Goal: Transaction & Acquisition: Purchase product/service

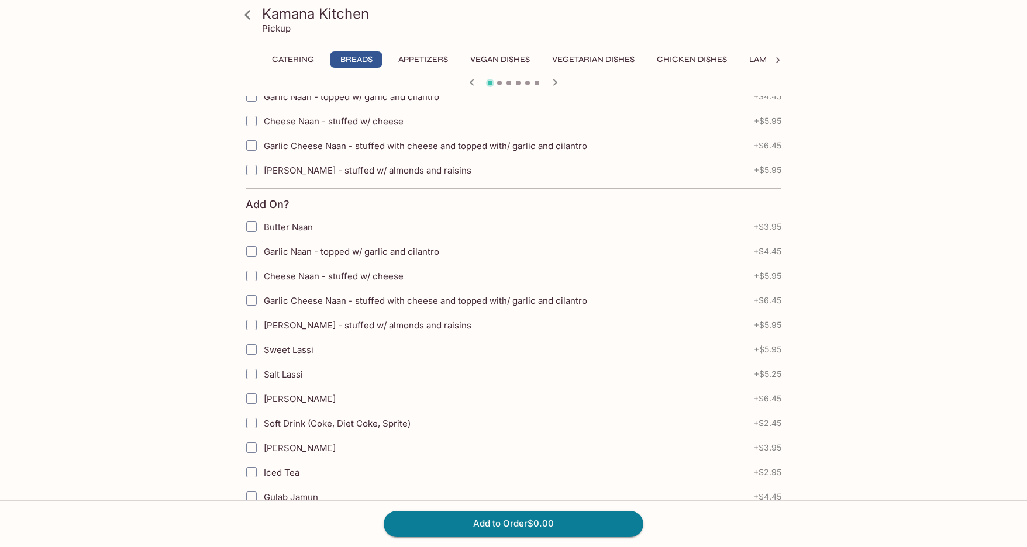
scroll to position [175, 0]
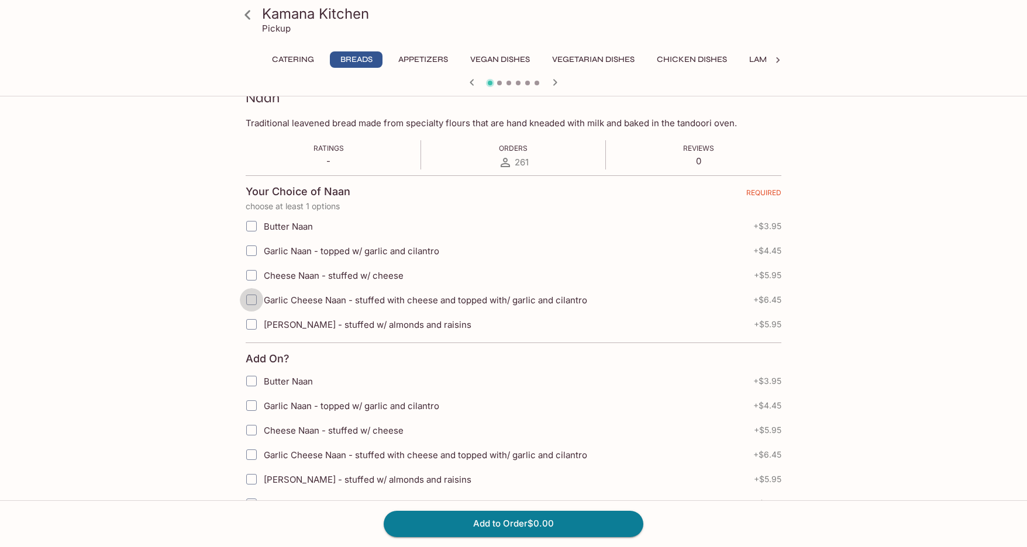
click at [246, 300] on input "Garlic Cheese Naan - stuffed with cheese and topped with/ garlic and cilantro" at bounding box center [251, 299] width 23 height 23
checkbox input "true"
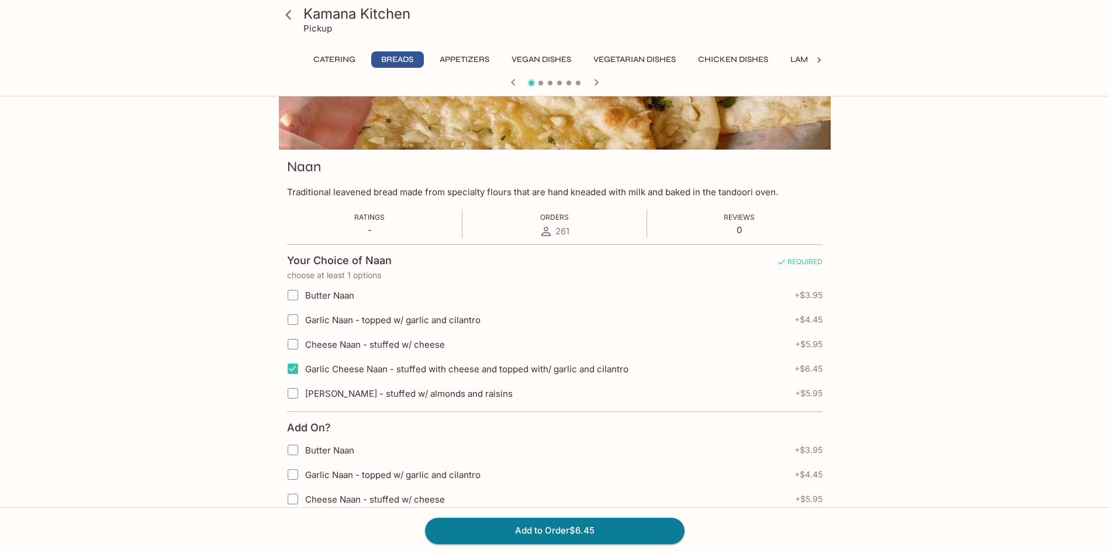
scroll to position [48, 0]
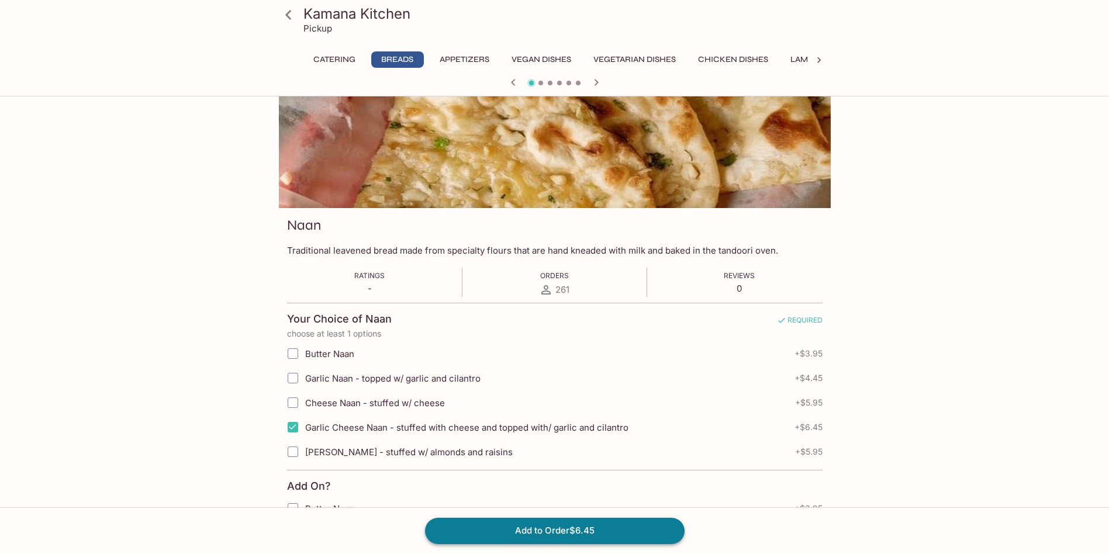
click at [614, 528] on button "Add to Order $6.45" at bounding box center [555, 531] width 260 height 26
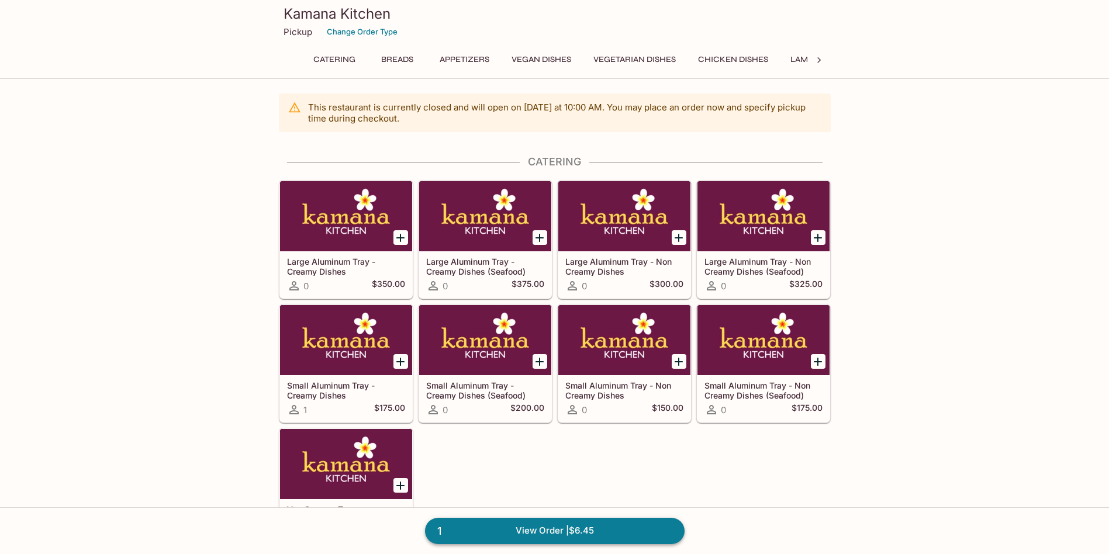
click at [614, 530] on link "1 View Order | $6.45" at bounding box center [555, 531] width 260 height 26
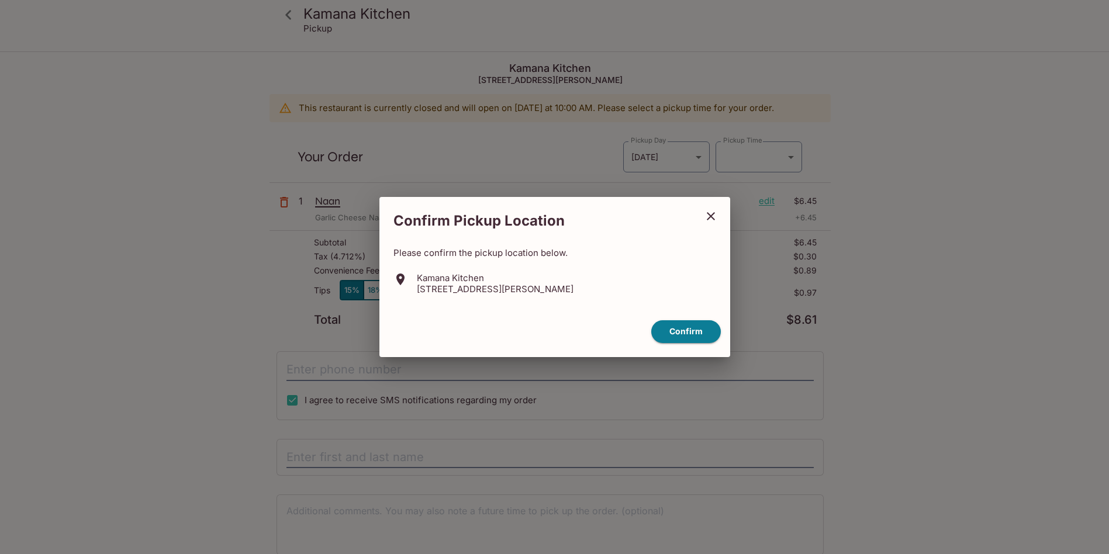
type input "[DATE]T20:30:00.000000Z"
click at [696, 333] on button "Confirm" at bounding box center [691, 331] width 70 height 23
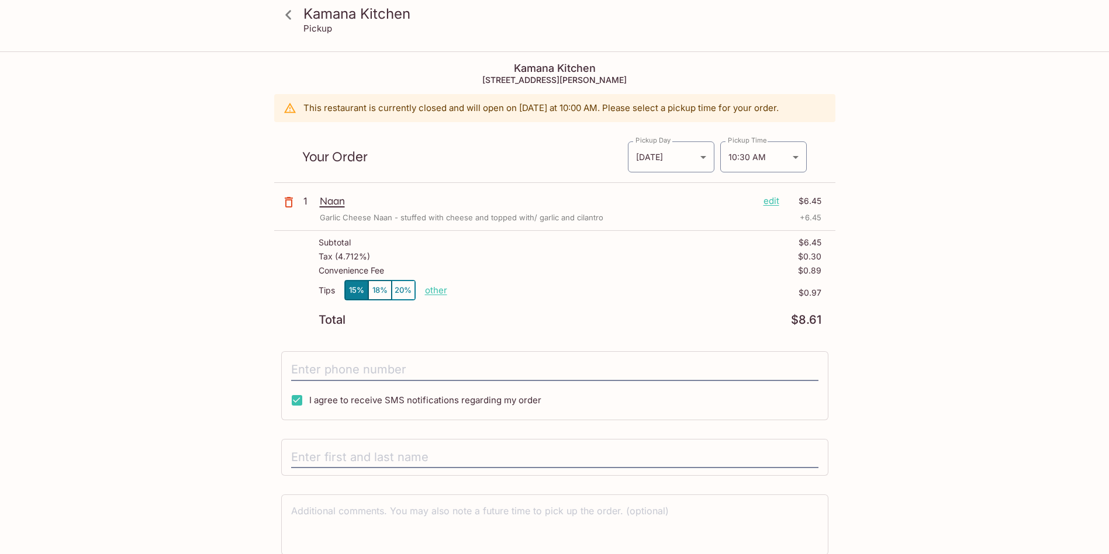
click at [773, 199] on p "edit" at bounding box center [772, 201] width 16 height 13
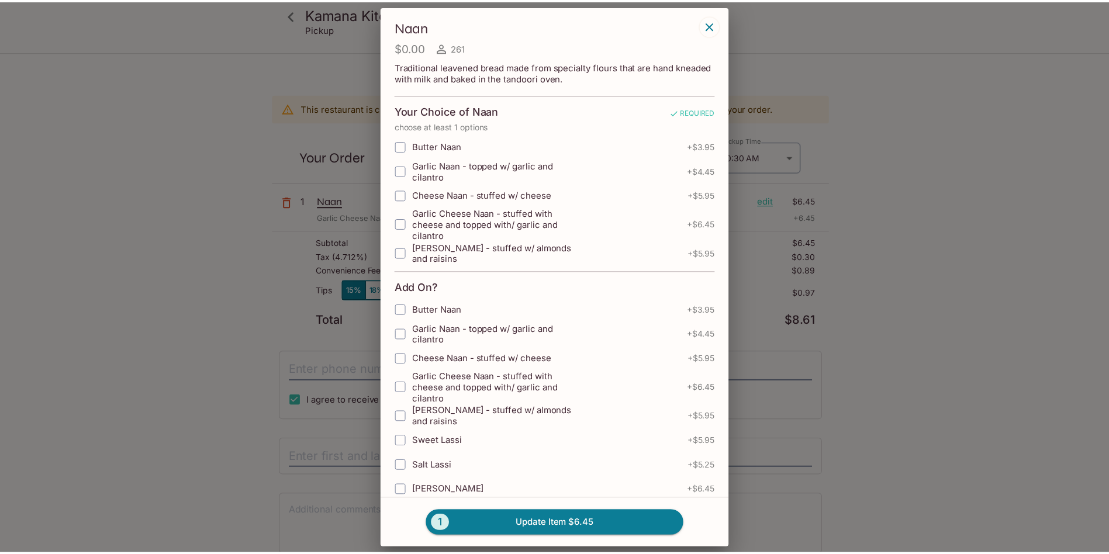
scroll to position [351, 0]
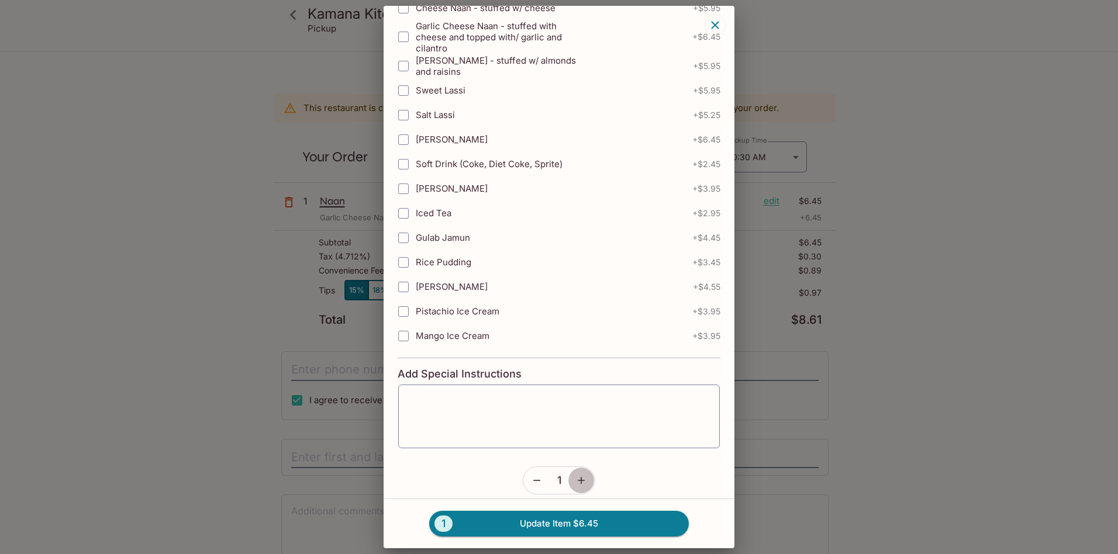
click at [575, 477] on icon "button" at bounding box center [581, 481] width 12 height 12
click at [578, 482] on icon "button" at bounding box center [581, 480] width 7 height 7
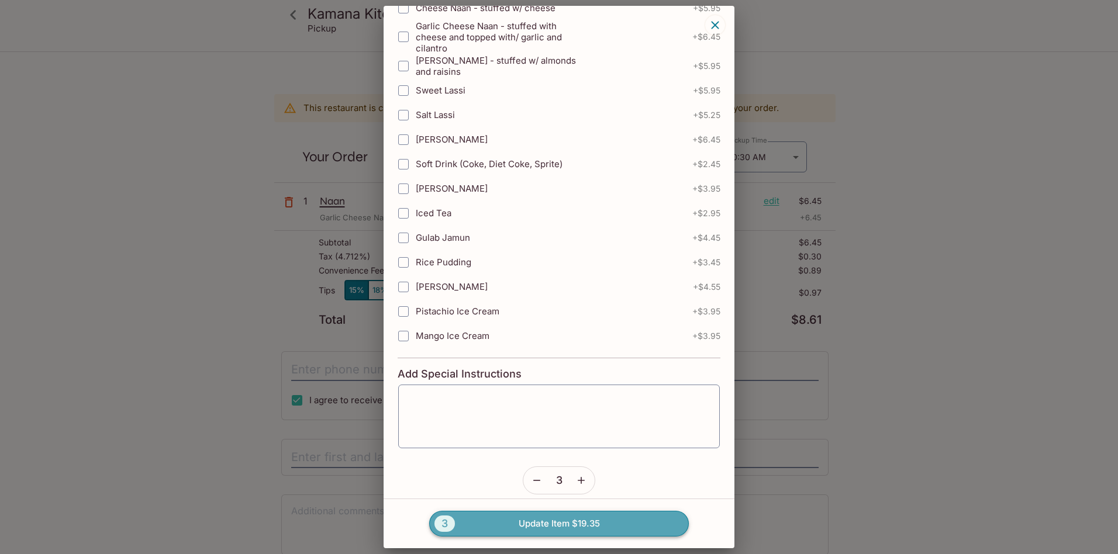
click at [563, 525] on button "3 Update Item $19.35" at bounding box center [559, 524] width 260 height 26
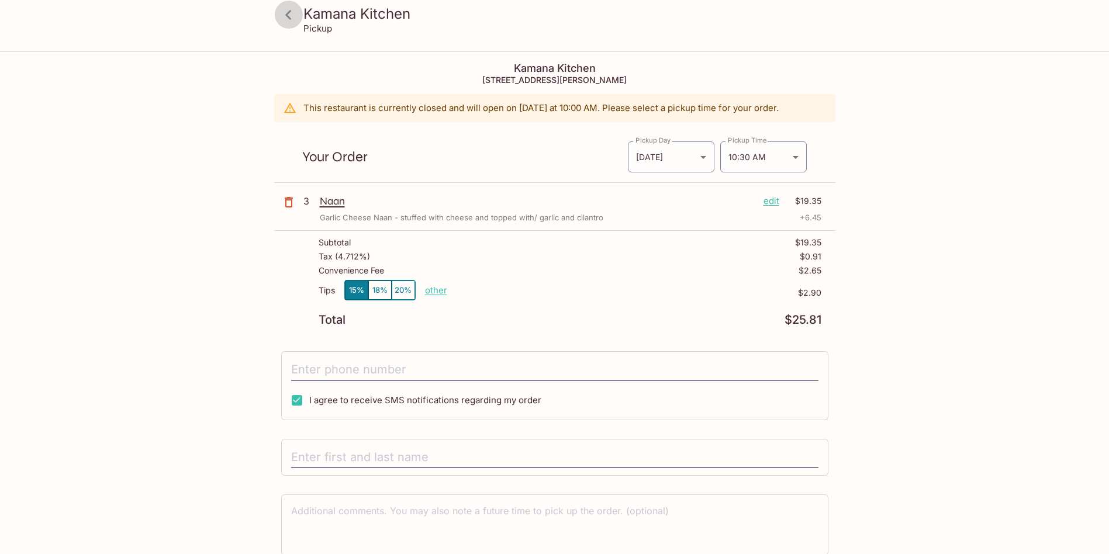
click at [283, 19] on icon at bounding box center [288, 15] width 20 height 20
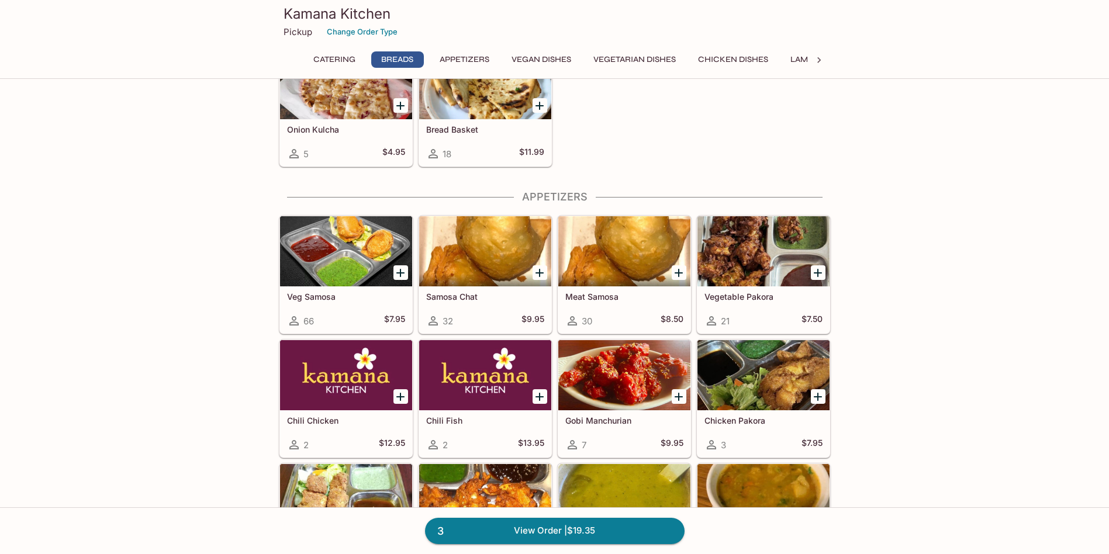
scroll to position [702, 0]
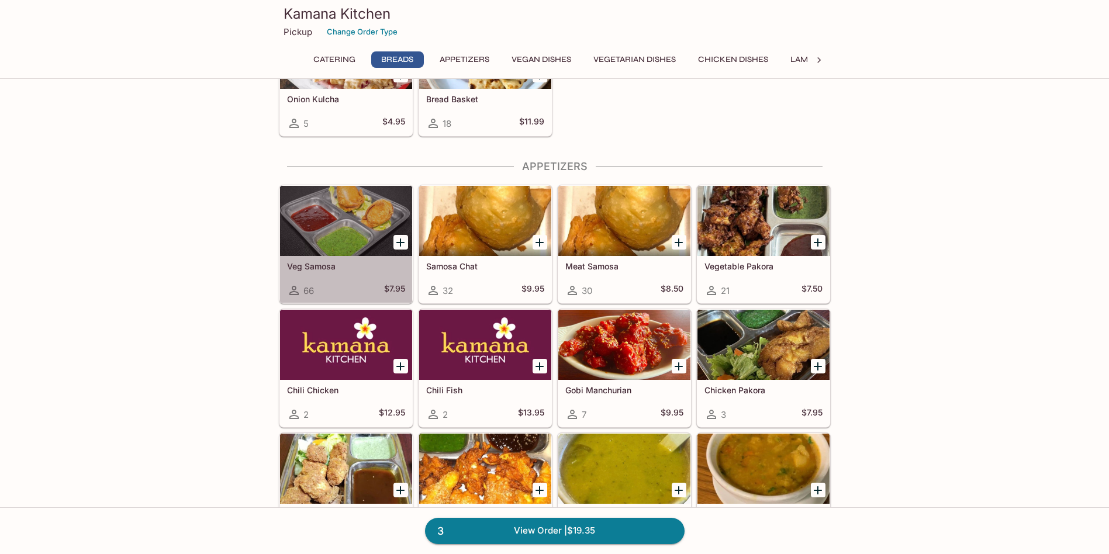
click at [355, 280] on div "Veg Samosa 66 $7.95" at bounding box center [346, 279] width 132 height 47
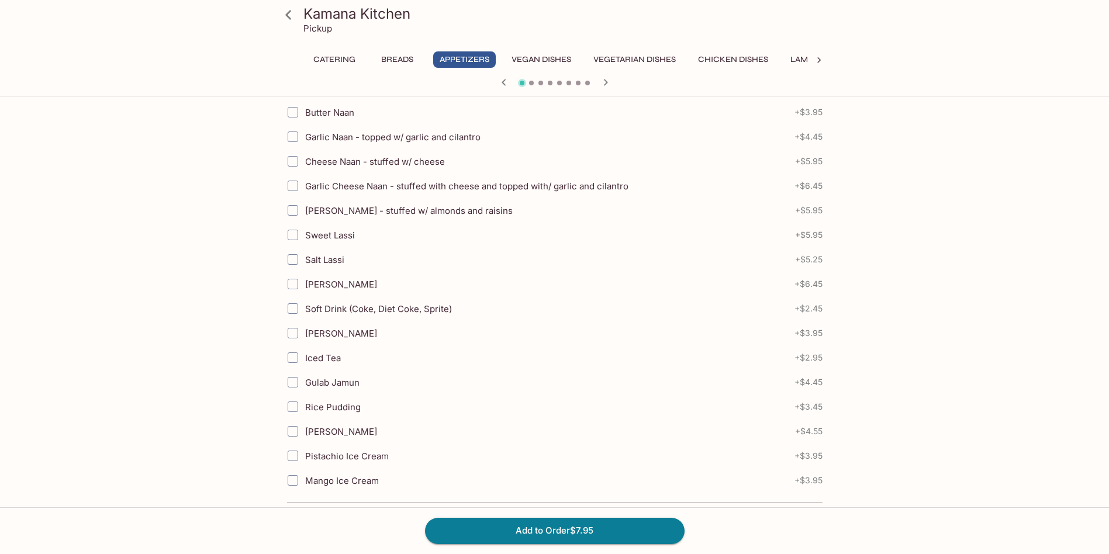
scroll to position [184, 0]
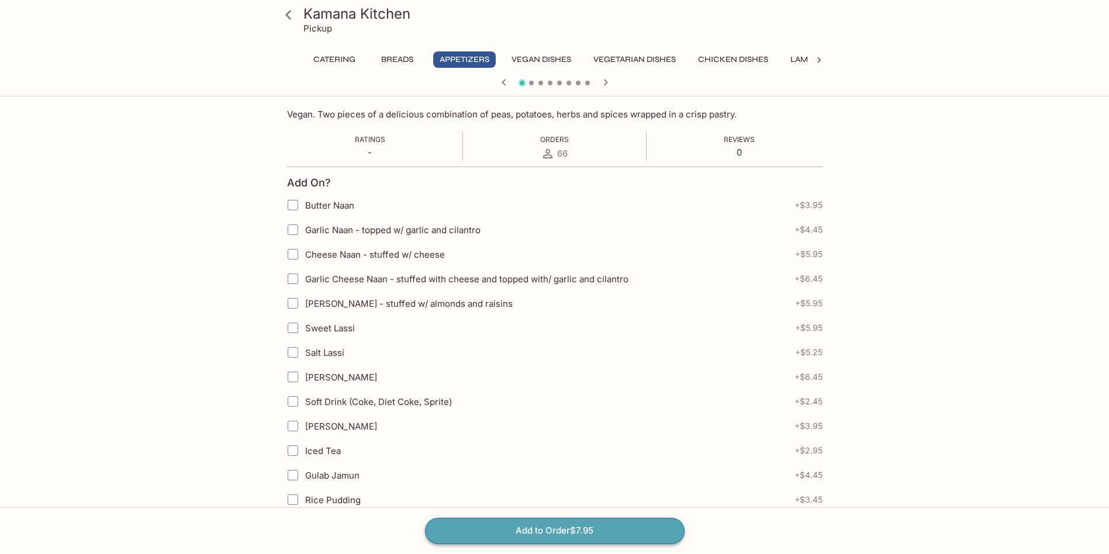
click at [556, 540] on button "Add to Order $7.95" at bounding box center [555, 531] width 260 height 26
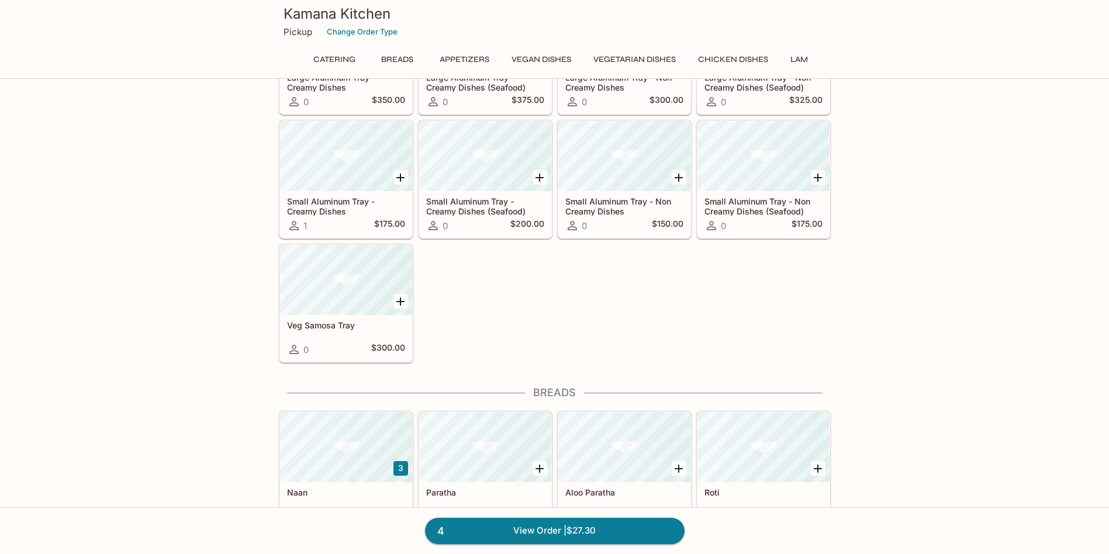
scroll to position [78, 0]
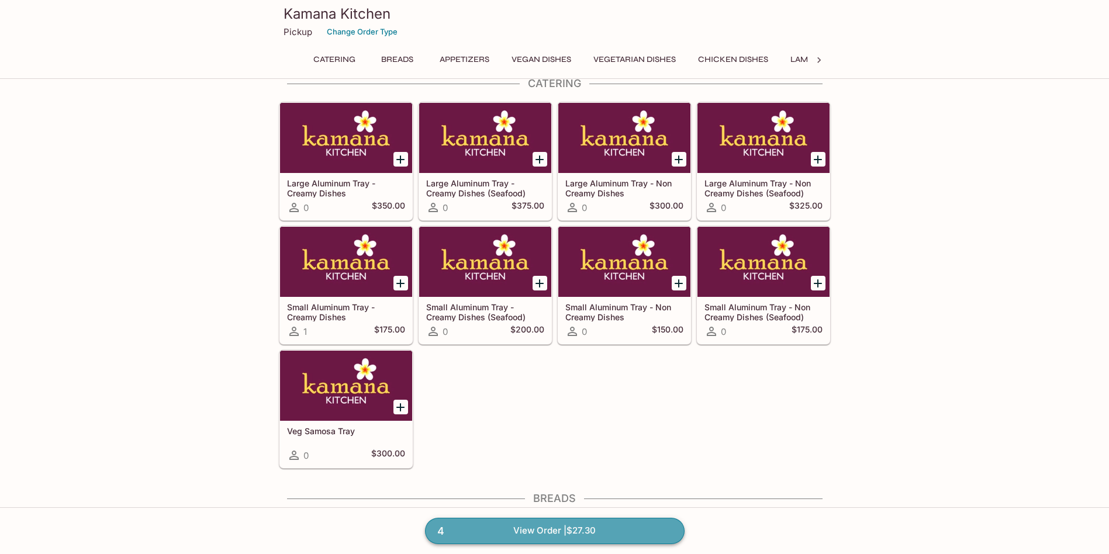
click at [575, 532] on link "4 View Order | $27.30" at bounding box center [555, 531] width 260 height 26
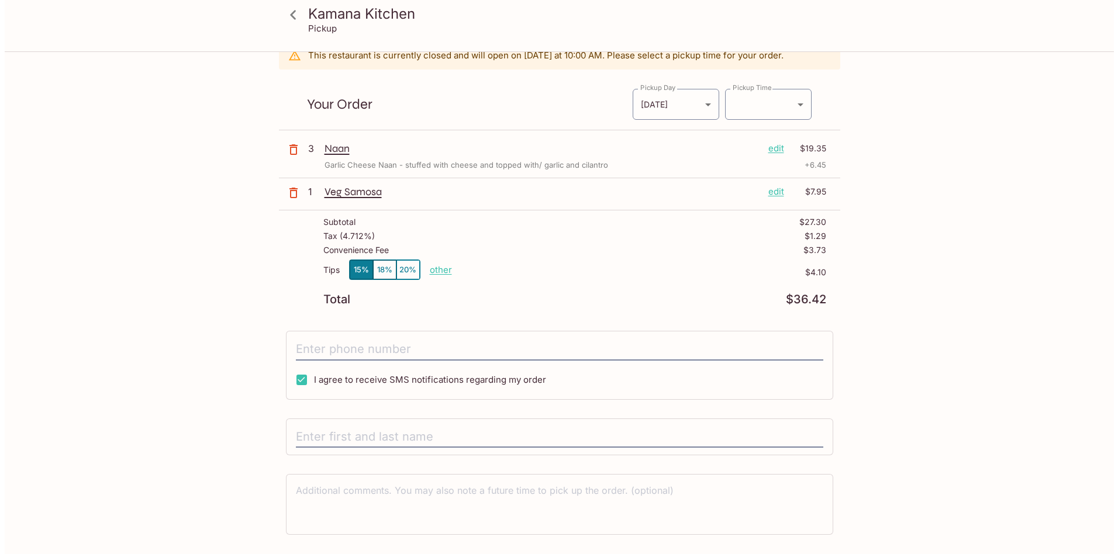
scroll to position [81, 0]
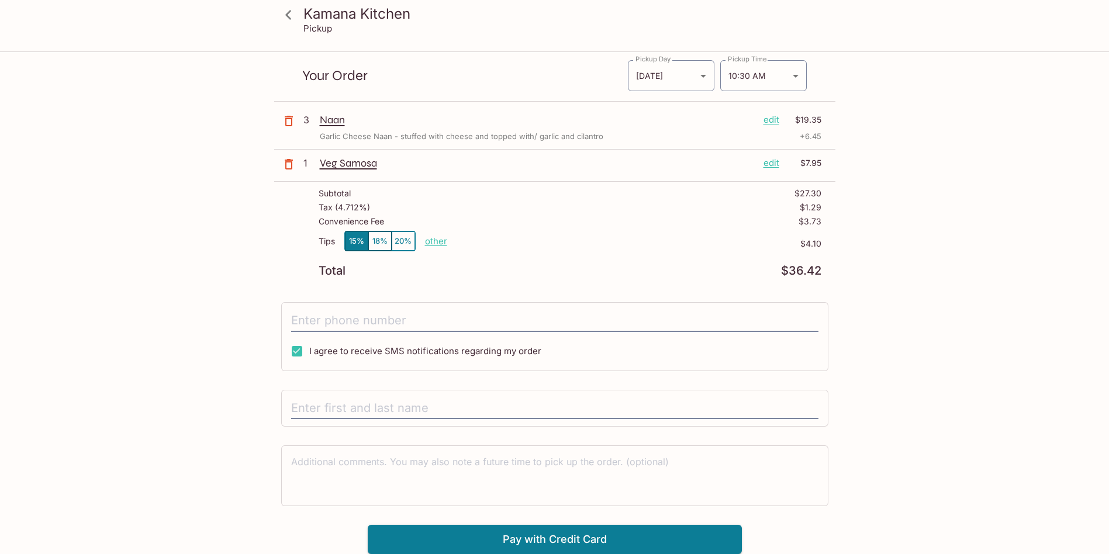
click at [773, 164] on p "edit" at bounding box center [772, 163] width 16 height 13
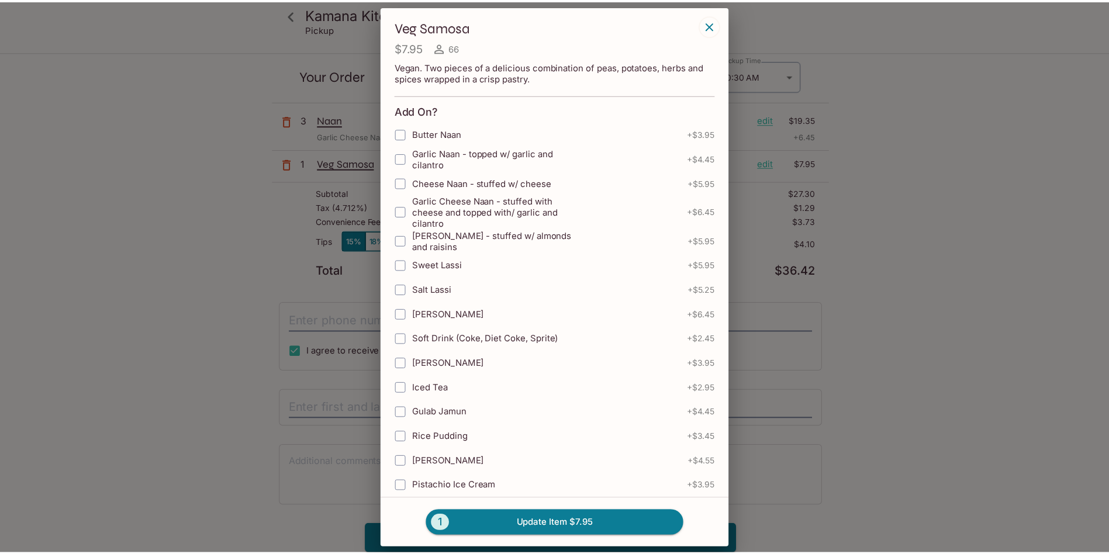
scroll to position [235, 0]
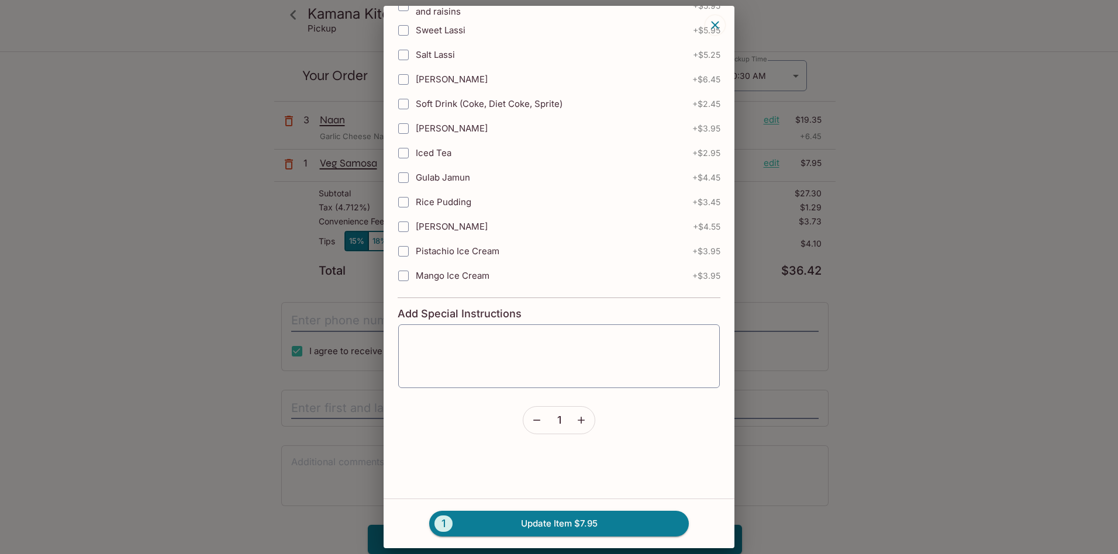
click at [577, 424] on icon "button" at bounding box center [581, 421] width 12 height 12
click at [516, 530] on button "3 Update Item $23.85" at bounding box center [559, 524] width 260 height 26
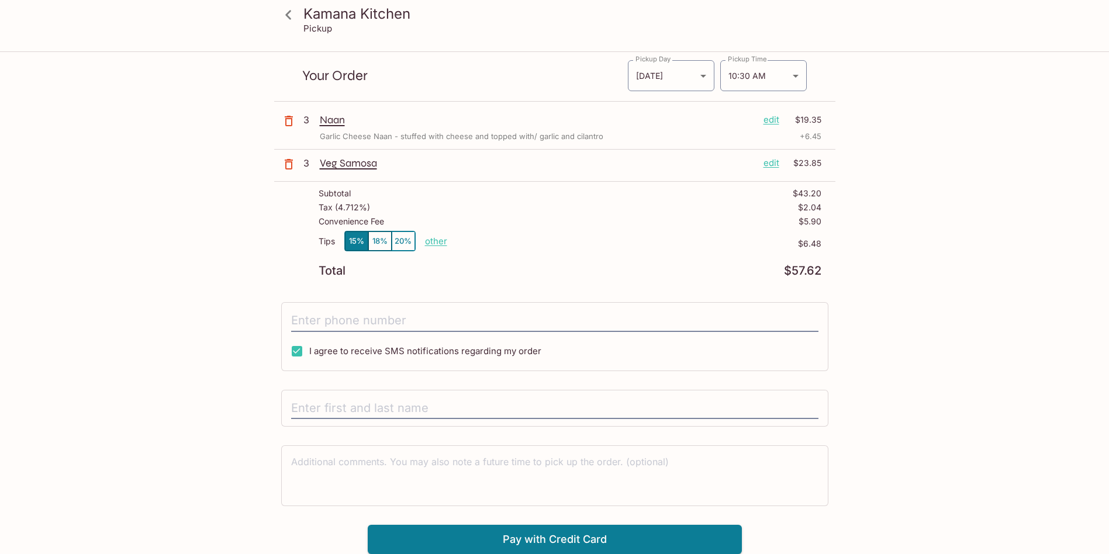
click at [281, 11] on icon at bounding box center [288, 15] width 20 height 20
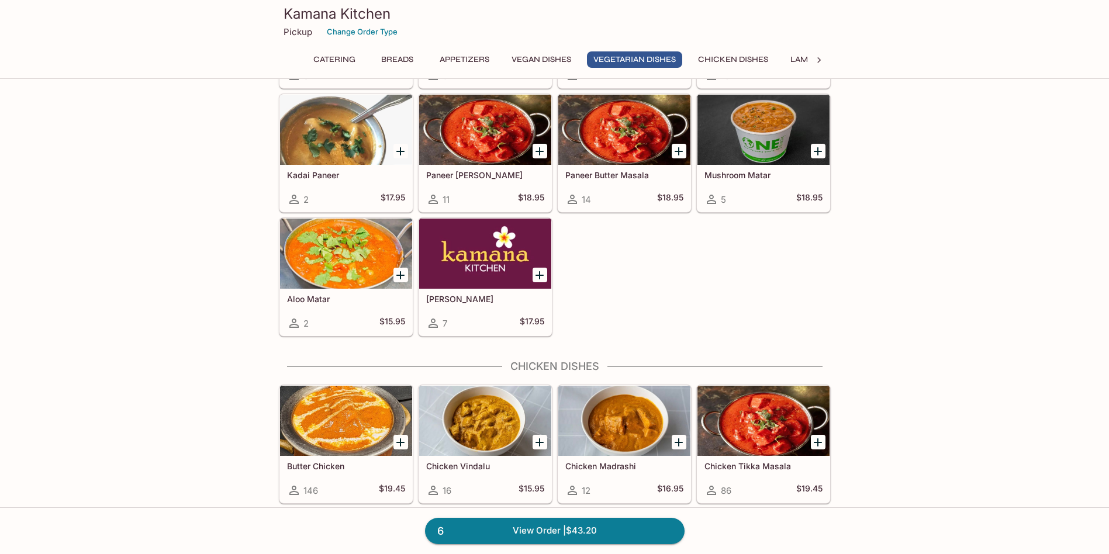
scroll to position [2047, 0]
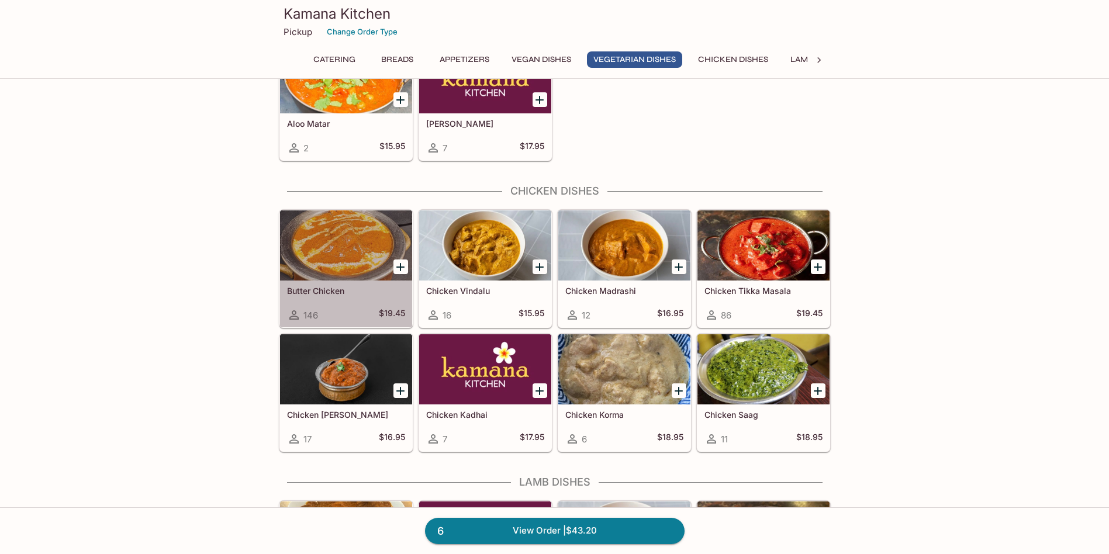
click at [353, 263] on div at bounding box center [346, 246] width 132 height 70
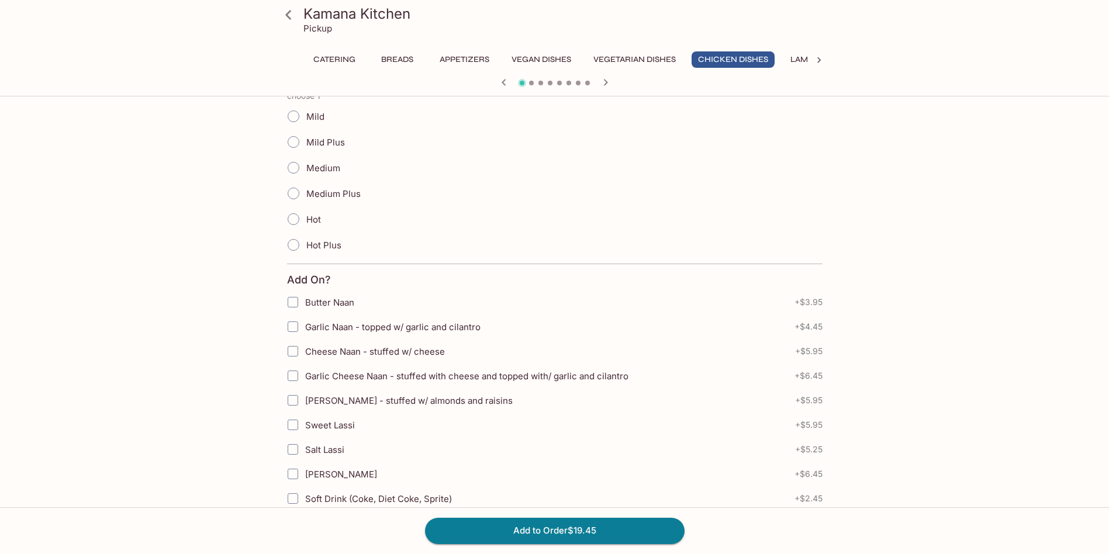
scroll to position [117, 0]
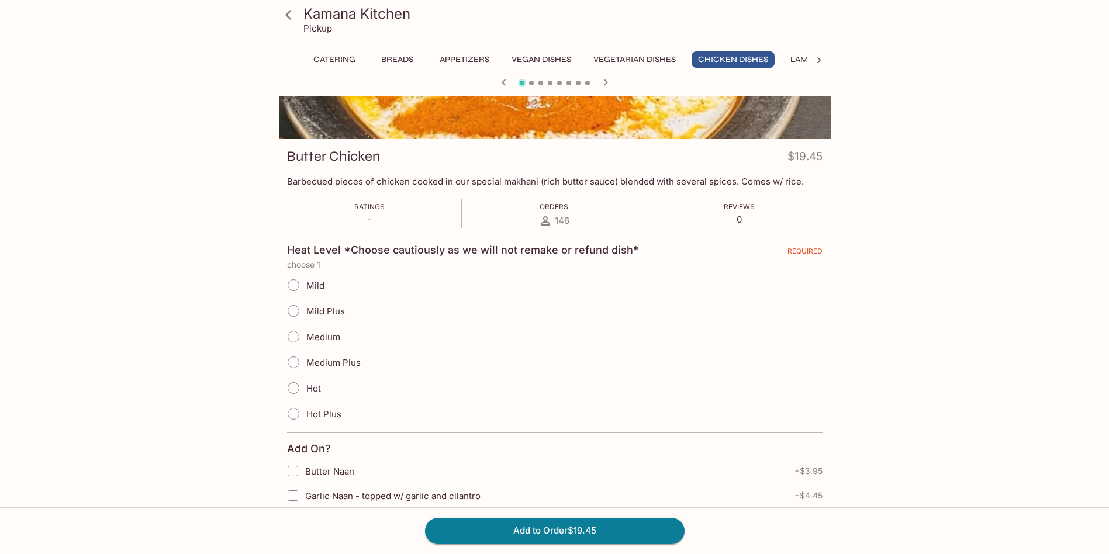
click at [290, 313] on input "Mild Plus" at bounding box center [293, 311] width 25 height 25
radio input "true"
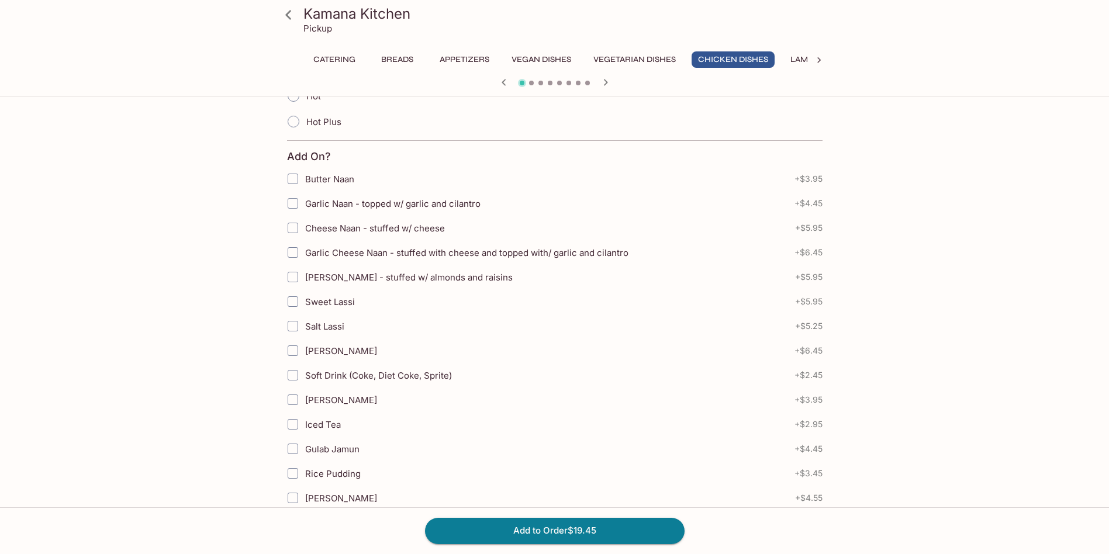
scroll to position [500, 0]
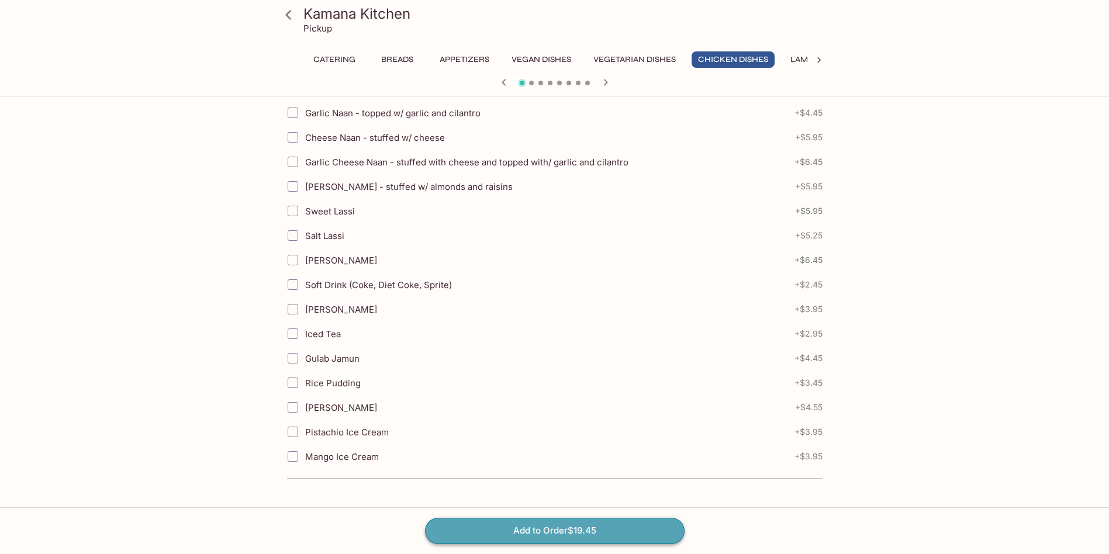
click at [627, 529] on button "Add to Order $19.45" at bounding box center [555, 531] width 260 height 26
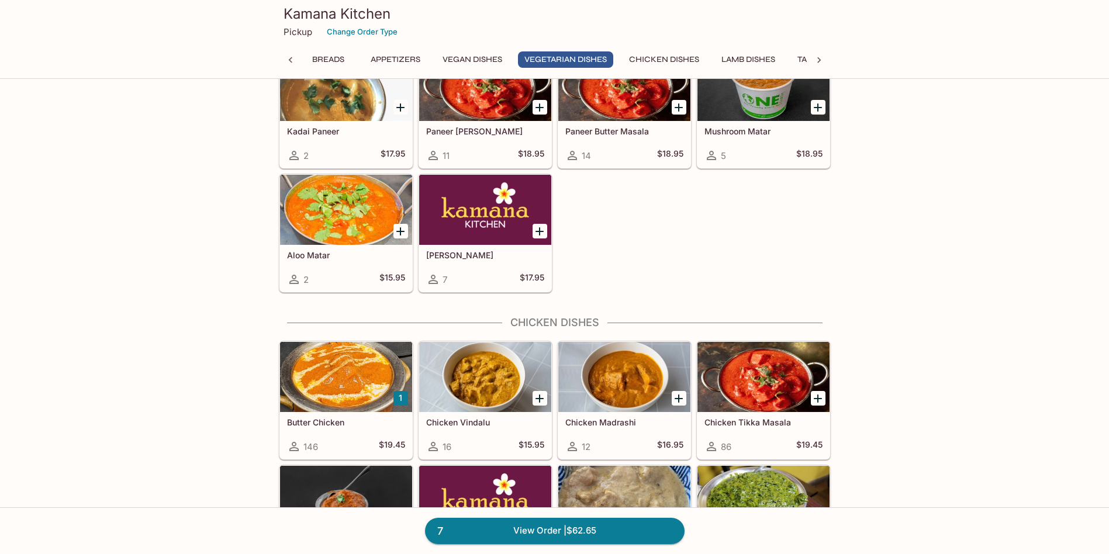
scroll to position [1988, 0]
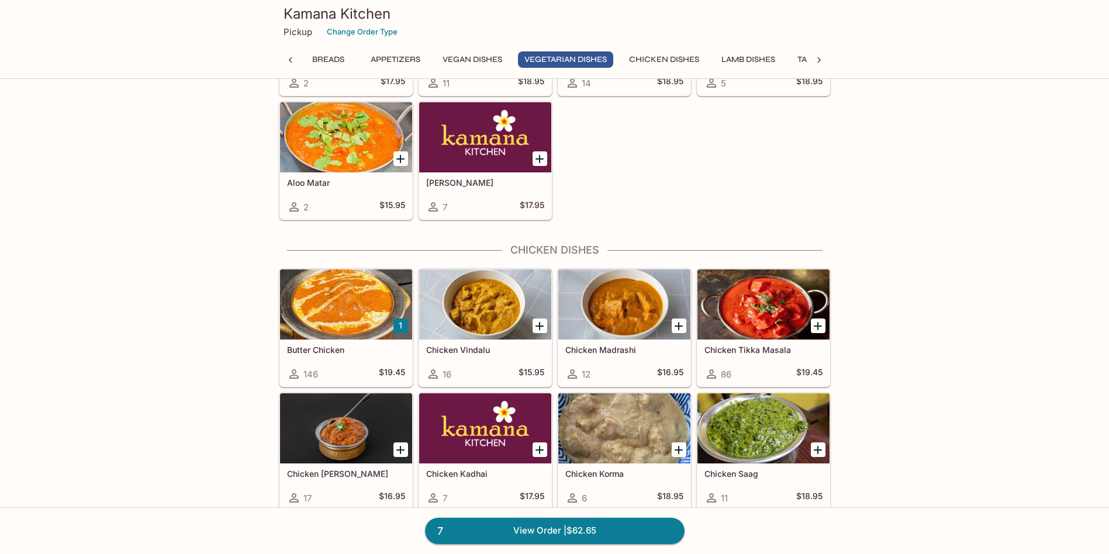
click at [823, 325] on icon "Add Chicken Tikka Masala" at bounding box center [818, 326] width 14 height 14
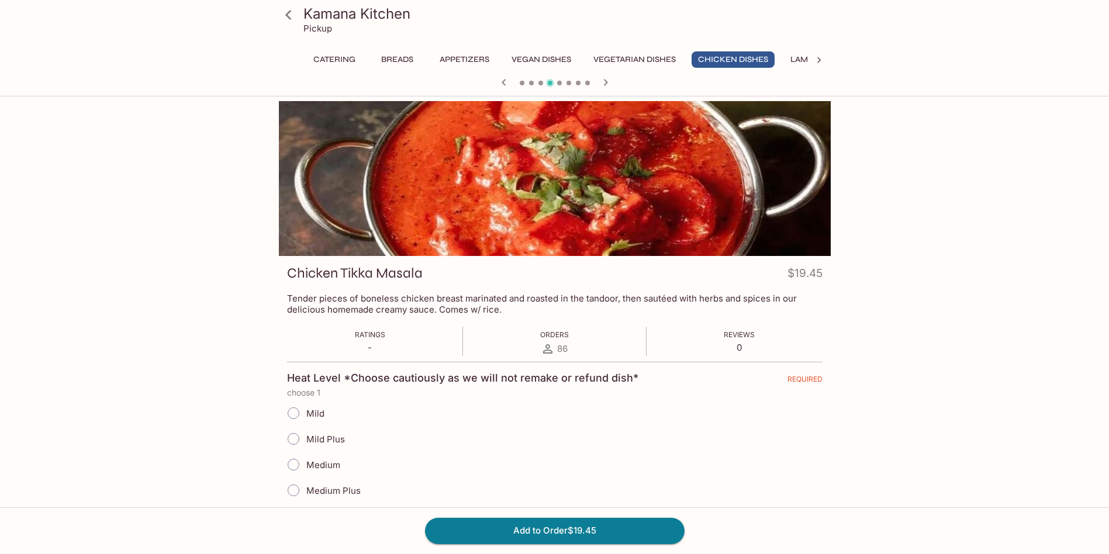
scroll to position [101, 0]
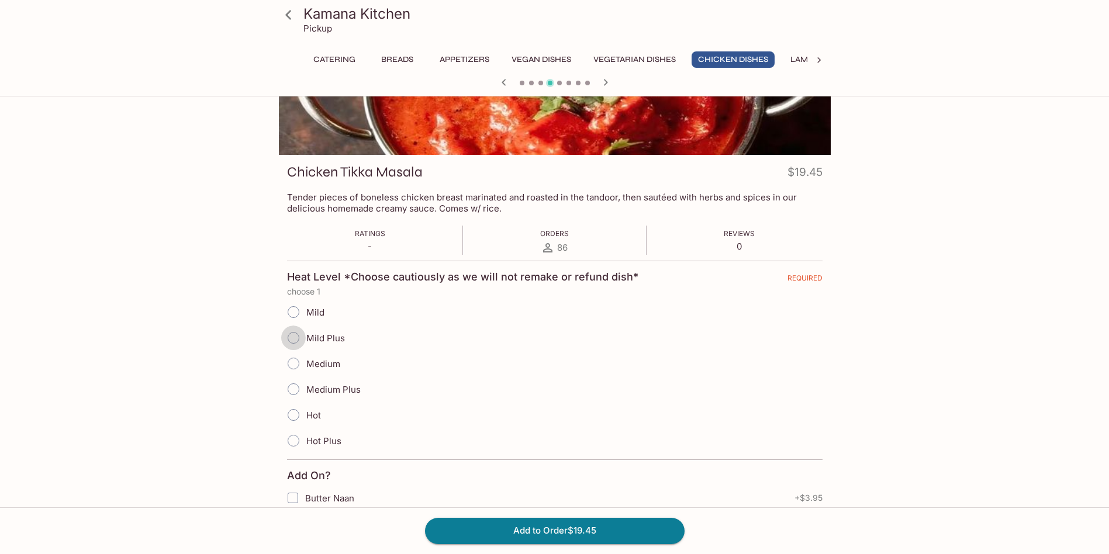
click at [295, 334] on input "Mild Plus" at bounding box center [293, 338] width 25 height 25
radio input "true"
click at [611, 525] on button "Add to Order $19.45" at bounding box center [555, 531] width 260 height 26
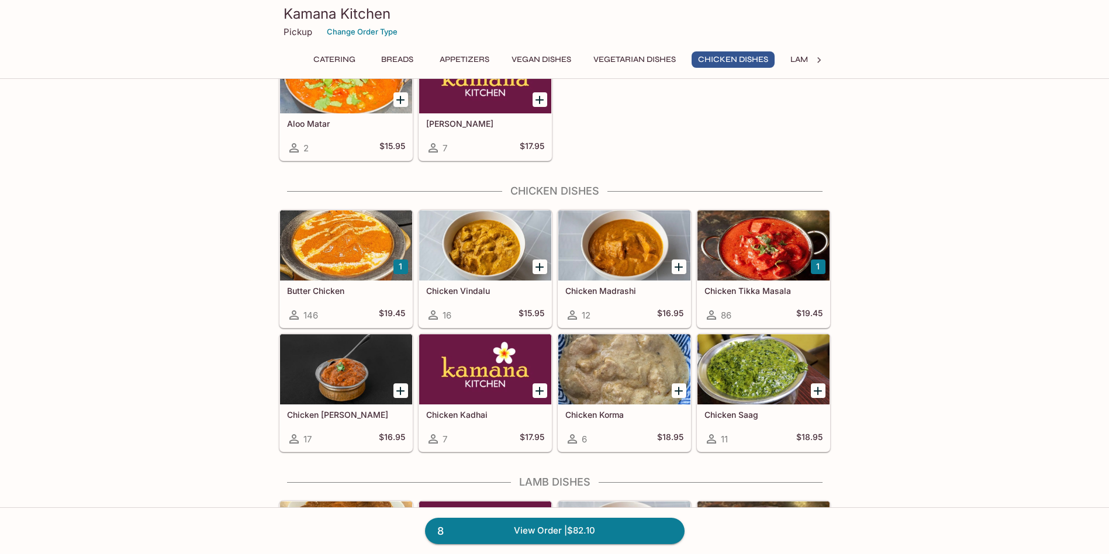
scroll to position [2281, 0]
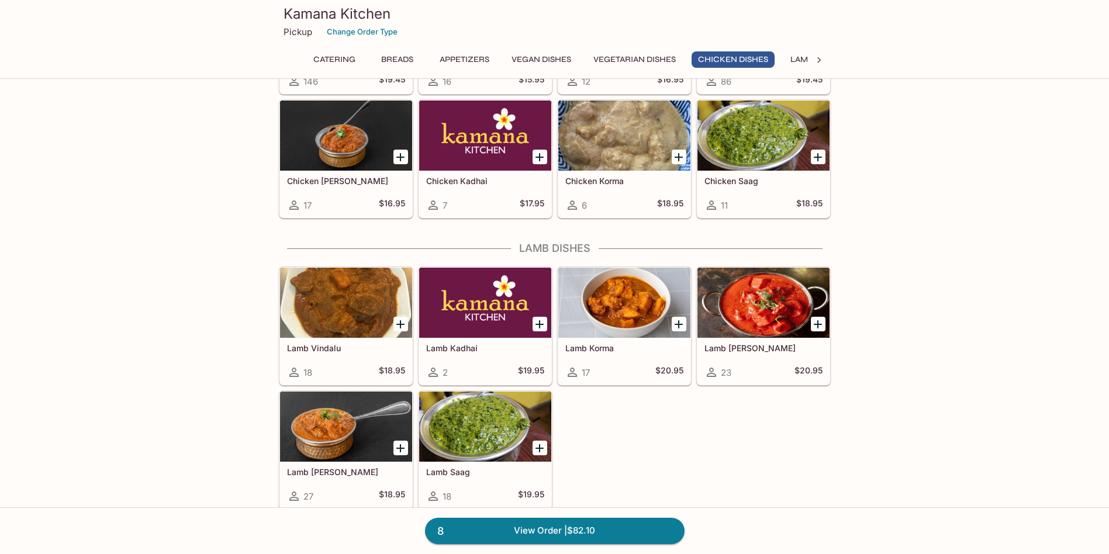
click at [401, 446] on icon "Add Lamb Curry" at bounding box center [400, 448] width 8 height 8
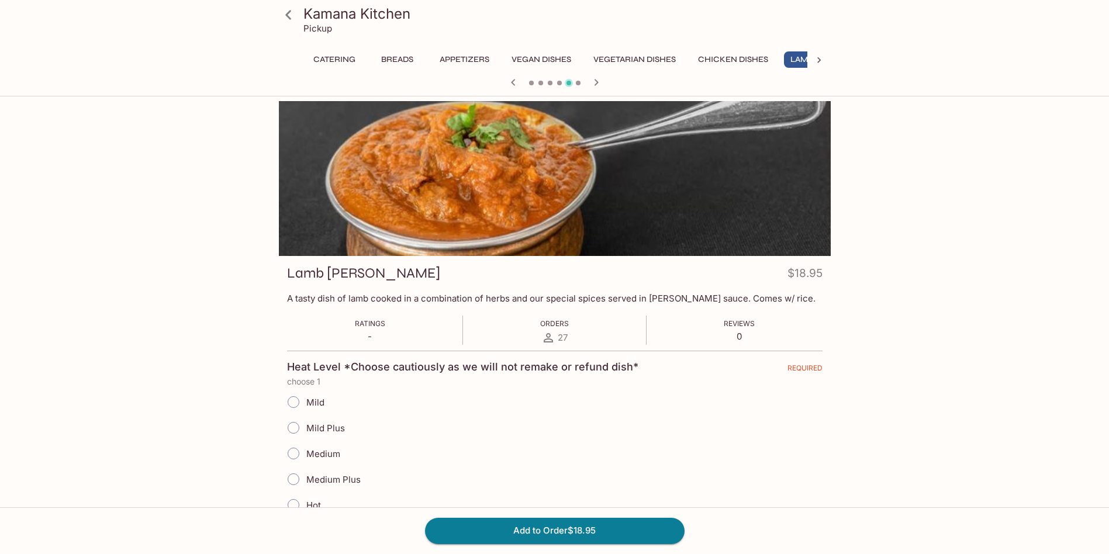
scroll to position [0, 48]
click at [287, 454] on input "Medium" at bounding box center [293, 454] width 25 height 25
radio input "true"
click at [565, 534] on button "Add to Order $18.95" at bounding box center [555, 531] width 260 height 26
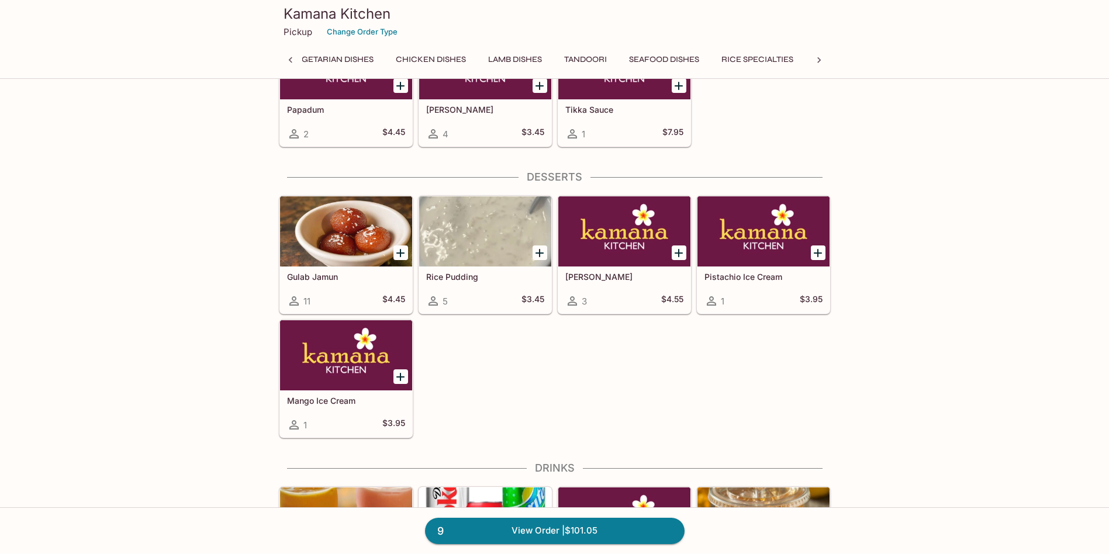
scroll to position [0, 405]
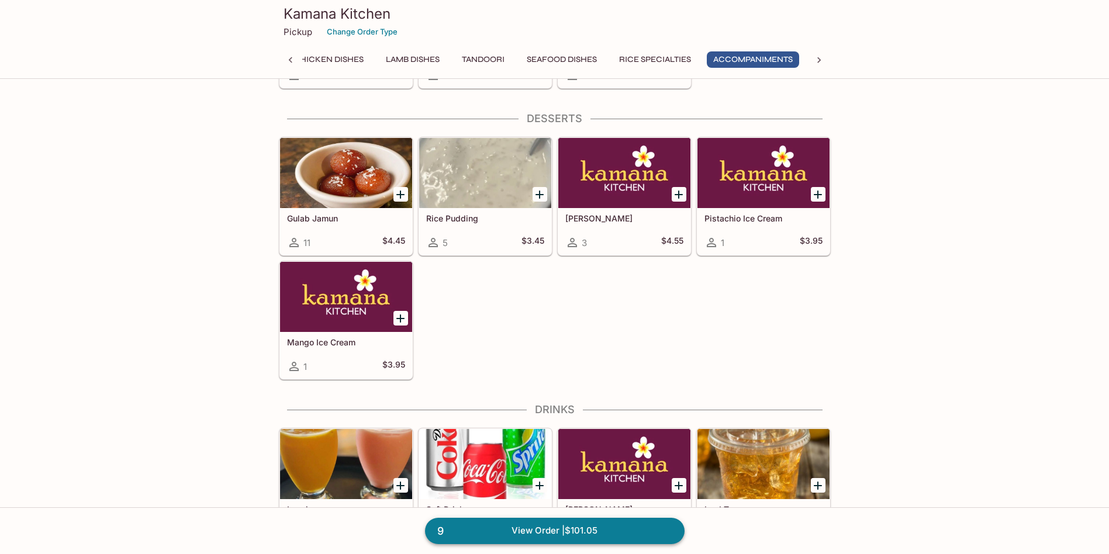
click at [485, 532] on link "9 View Order | $101.05" at bounding box center [555, 531] width 260 height 26
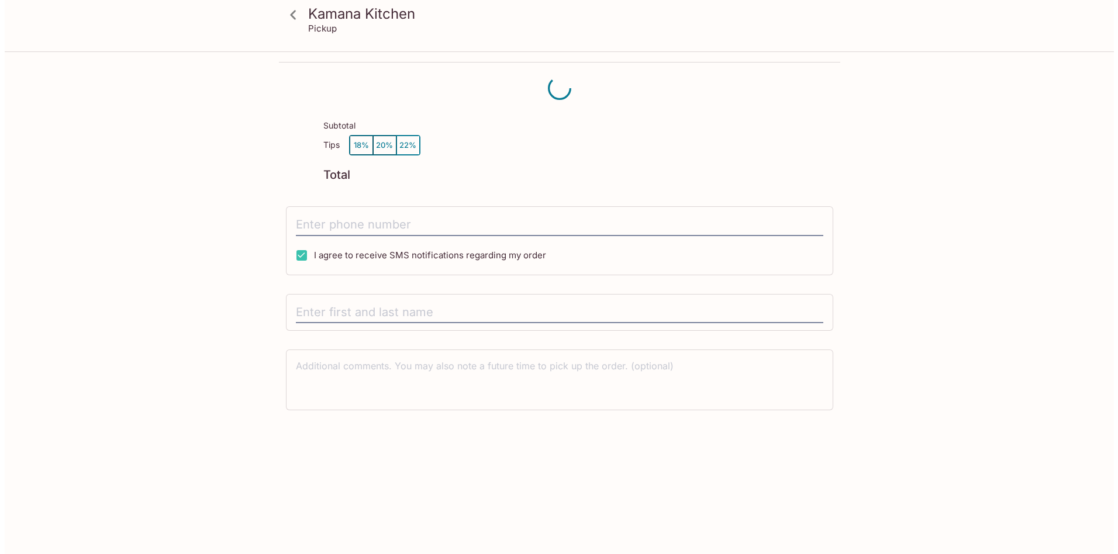
scroll to position [53, 0]
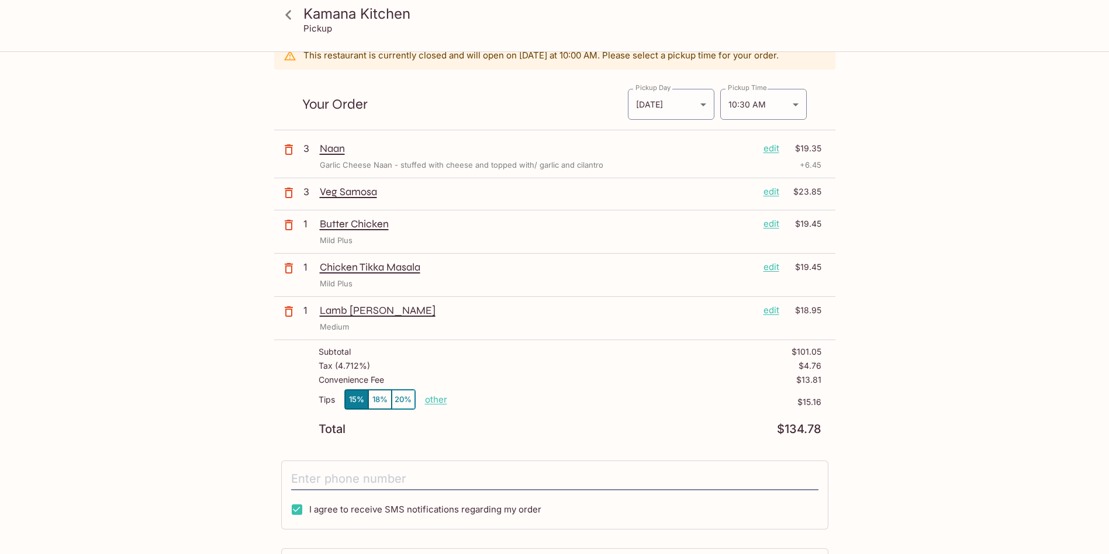
click at [773, 225] on p "edit" at bounding box center [772, 224] width 16 height 13
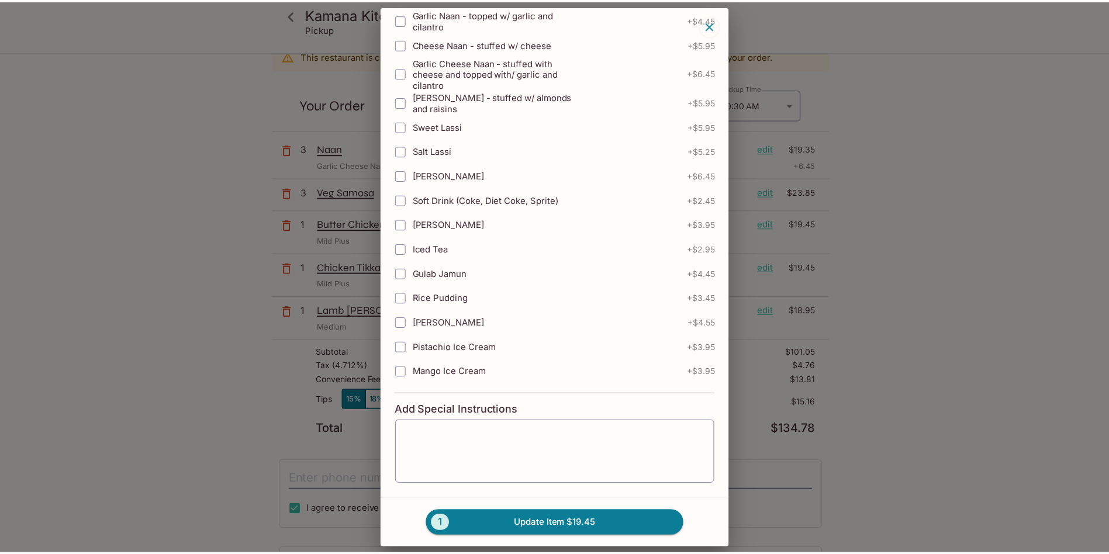
scroll to position [447, 0]
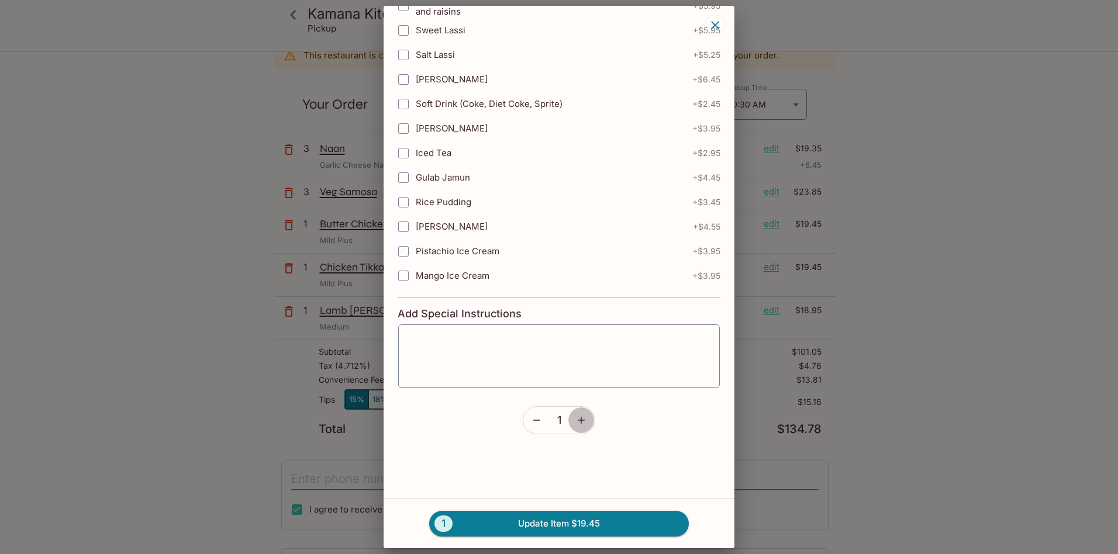
click at [582, 422] on icon "button" at bounding box center [581, 421] width 12 height 12
click at [584, 526] on button "2 Update Item $38.90" at bounding box center [559, 524] width 260 height 26
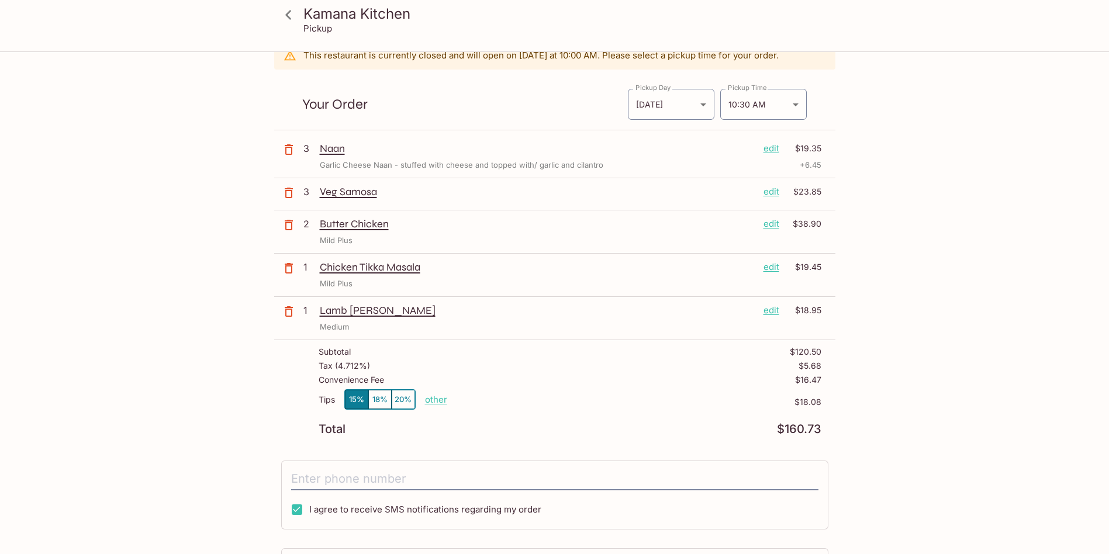
click at [288, 15] on icon at bounding box center [288, 15] width 20 height 20
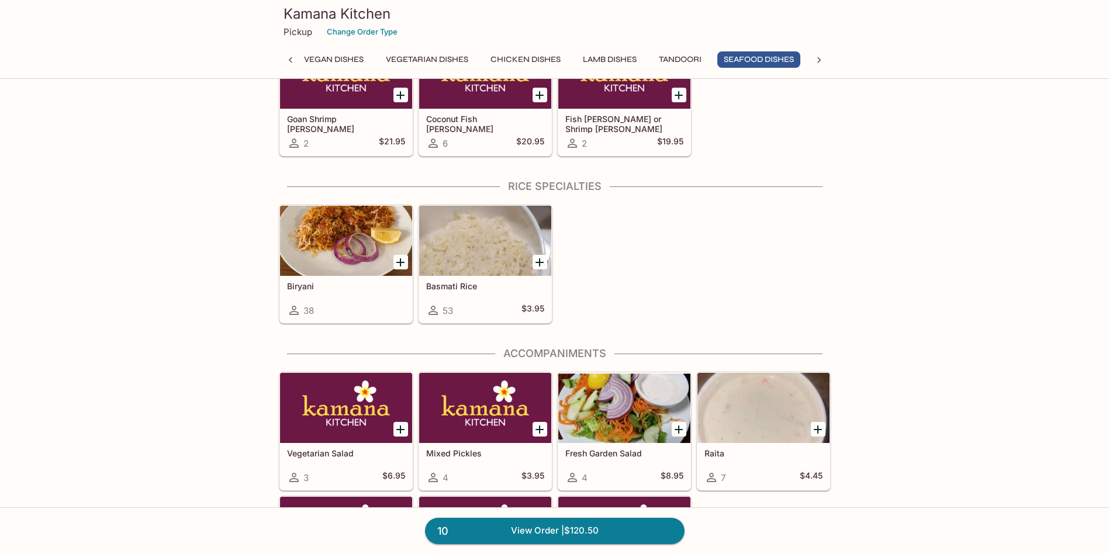
scroll to position [0, 302]
click at [400, 258] on icon "Add Biryani" at bounding box center [401, 263] width 14 height 14
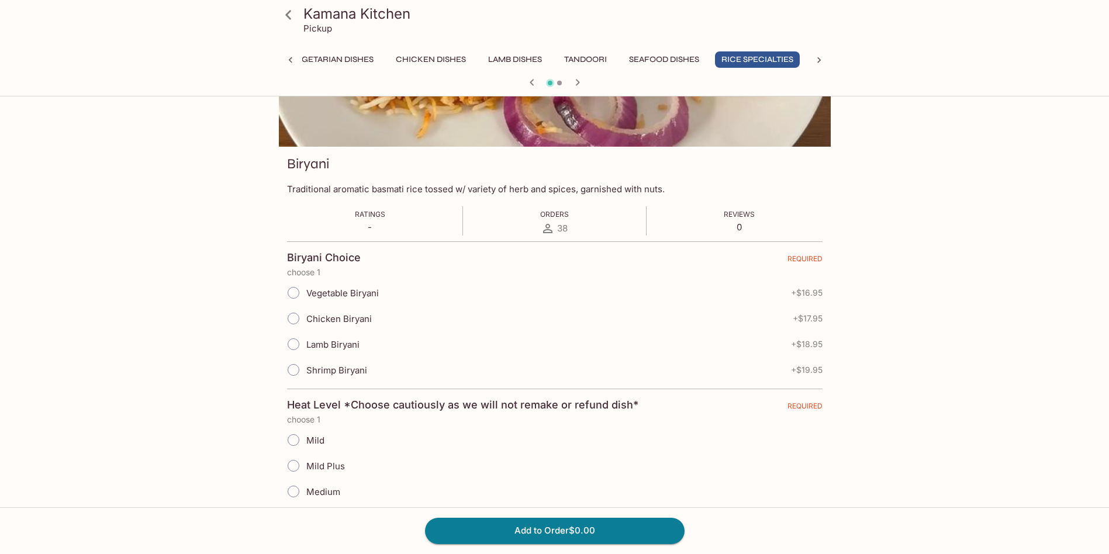
scroll to position [233, 0]
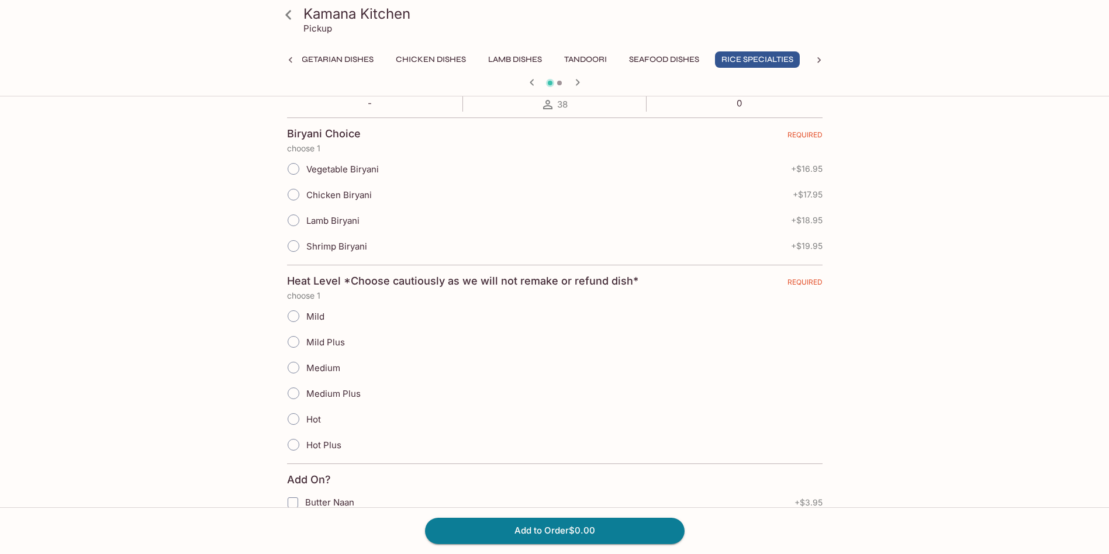
click at [295, 192] on input "Chicken Biryani" at bounding box center [293, 194] width 25 height 25
radio input "true"
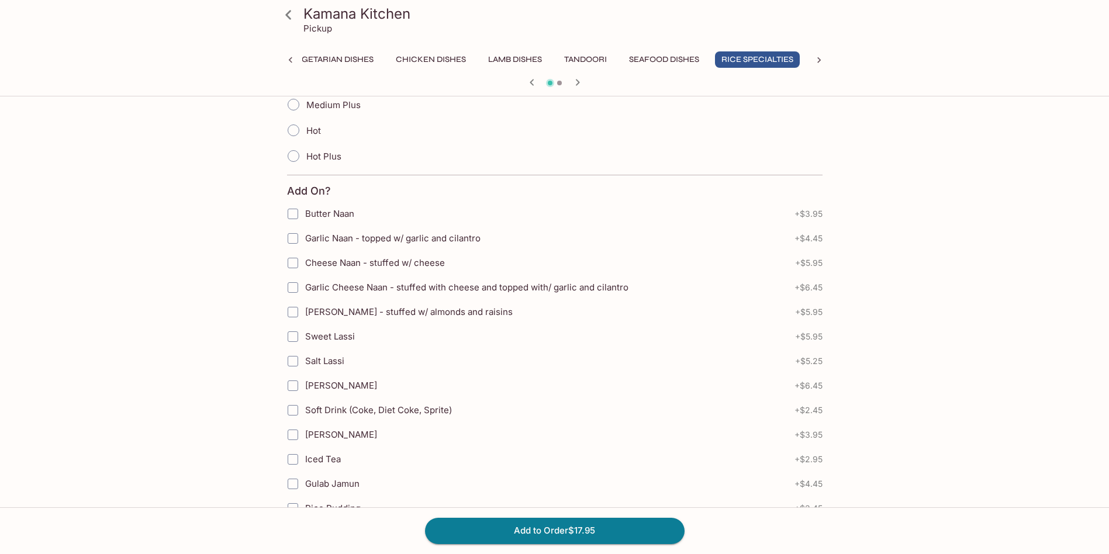
scroll to position [637, 0]
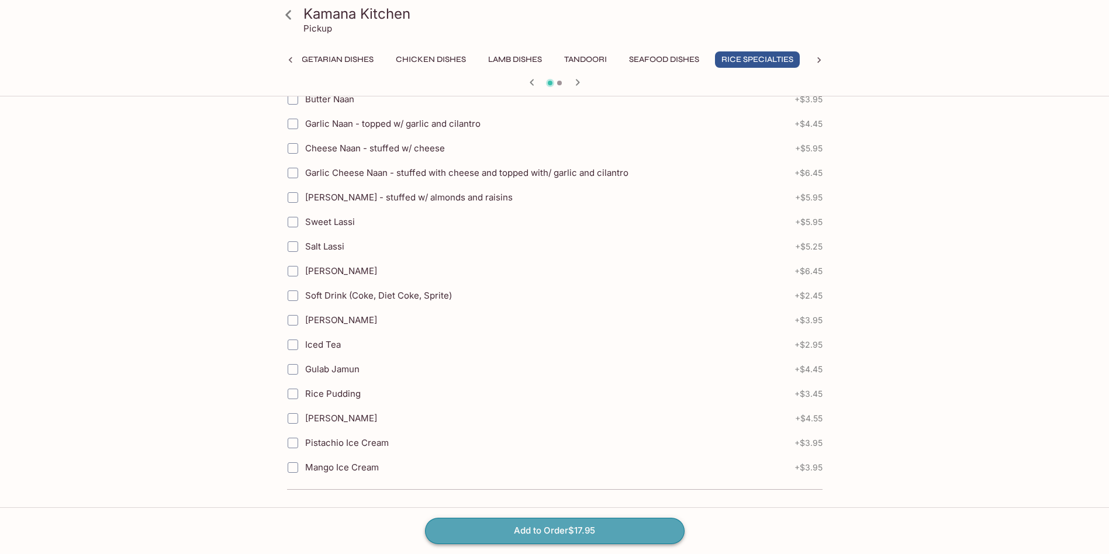
click at [554, 540] on button "Add to Order $17.95" at bounding box center [555, 531] width 260 height 26
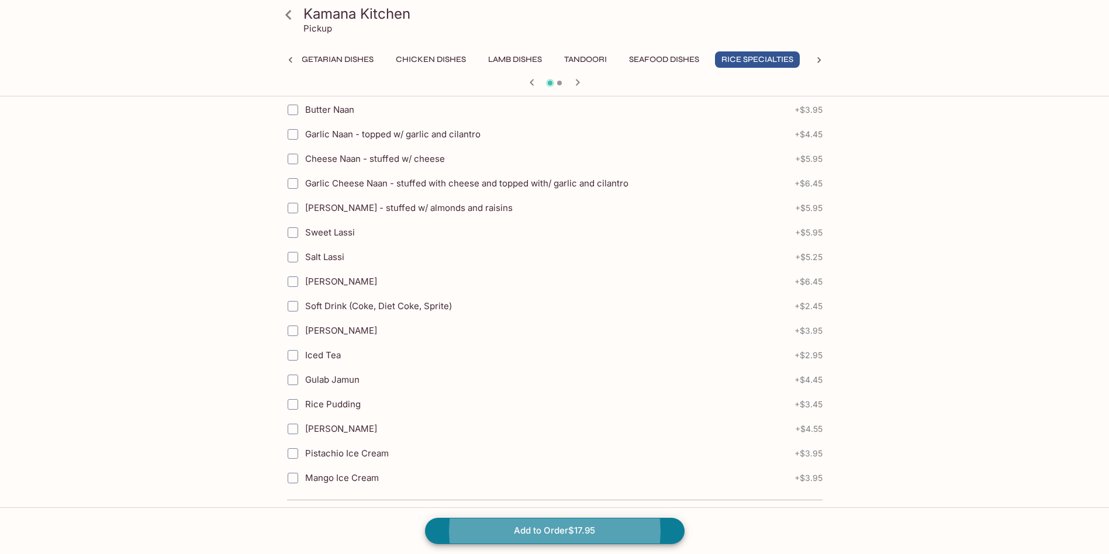
scroll to position [116, 0]
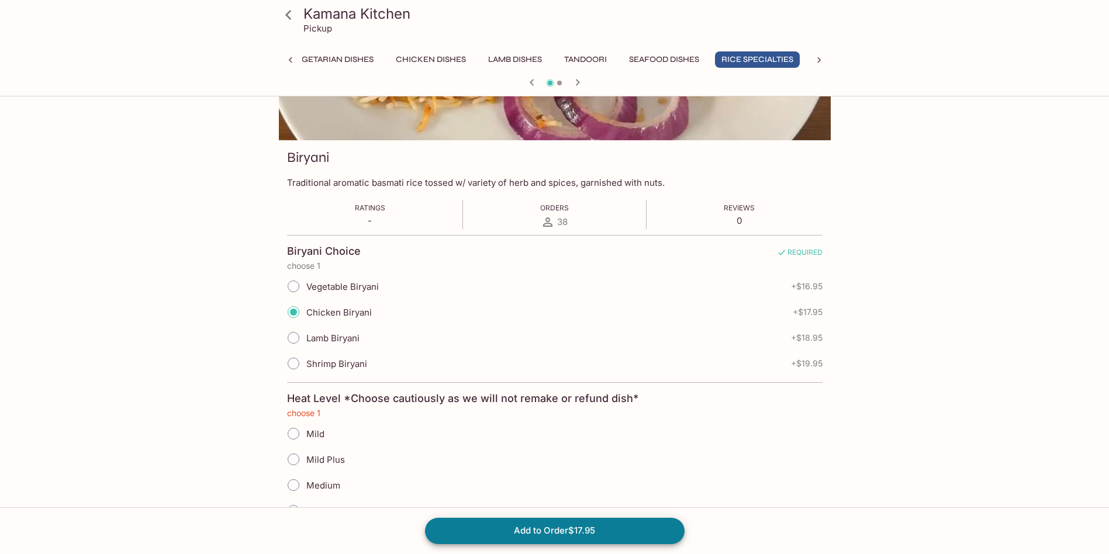
click at [956, 413] on div "Kamana Kitchen Pickup Catering Breads Appetizers Vegan Dishes Vegetarian Dishes…" at bounding box center [554, 262] width 1109 height 554
drag, startPoint x: 596, startPoint y: 527, endPoint x: 584, endPoint y: 526, distance: 12.9
click at [583, 526] on button "Add to Order $17.95" at bounding box center [555, 531] width 260 height 26
click at [295, 461] on input "Mild Plus" at bounding box center [293, 459] width 25 height 25
radio input "true"
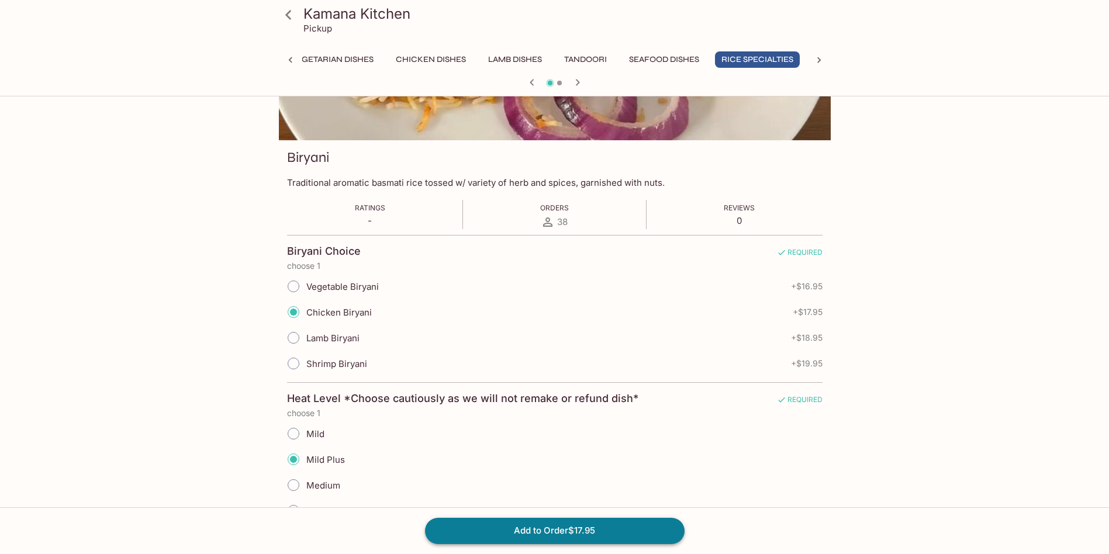
click at [595, 523] on button "Add to Order $17.95" at bounding box center [555, 531] width 260 height 26
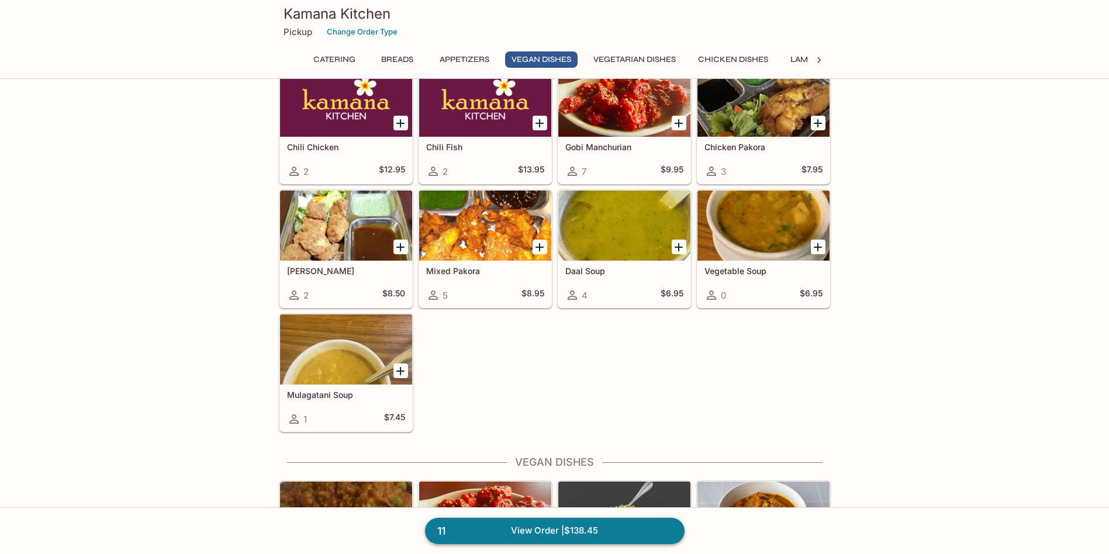
scroll to position [1403, 0]
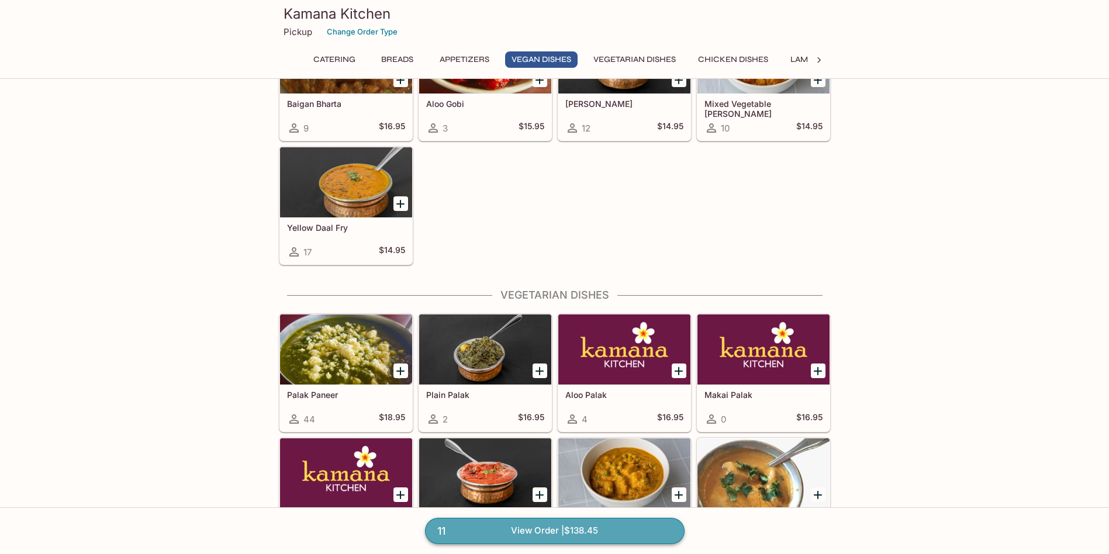
click at [597, 534] on link "11 View Order | $138.45" at bounding box center [555, 531] width 260 height 26
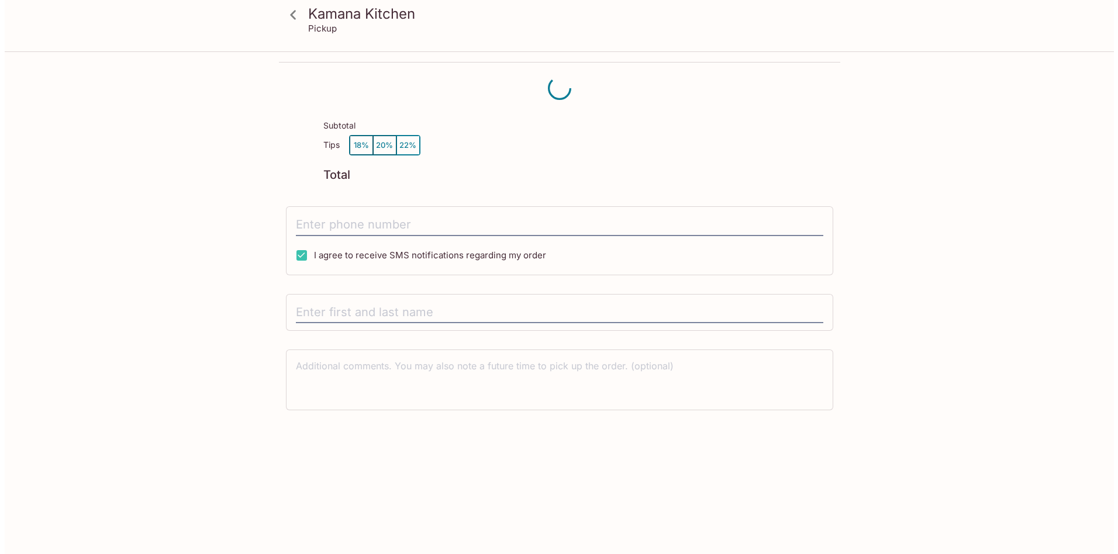
scroll to position [53, 0]
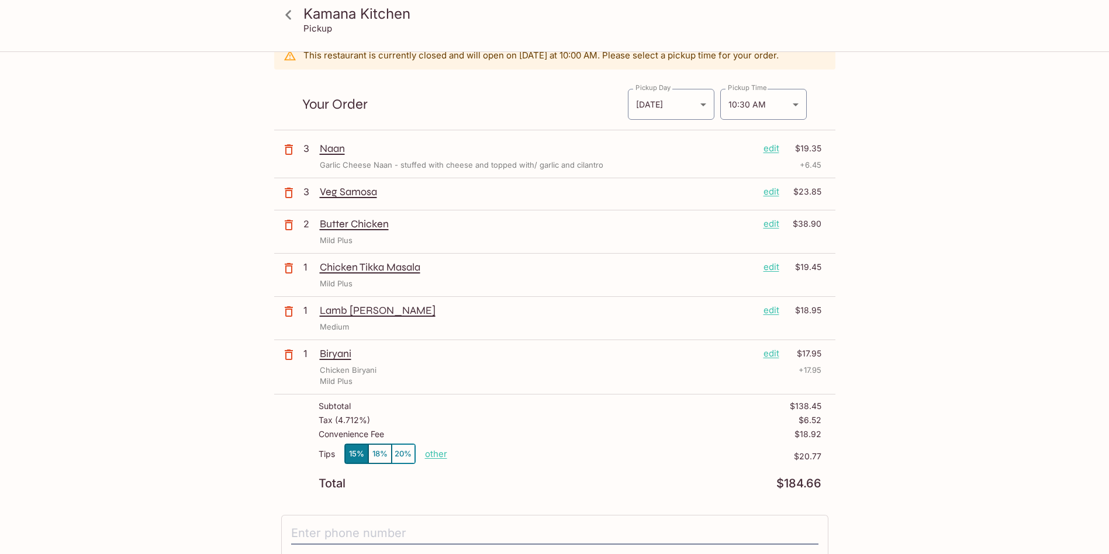
click at [773, 354] on p "edit" at bounding box center [772, 353] width 16 height 13
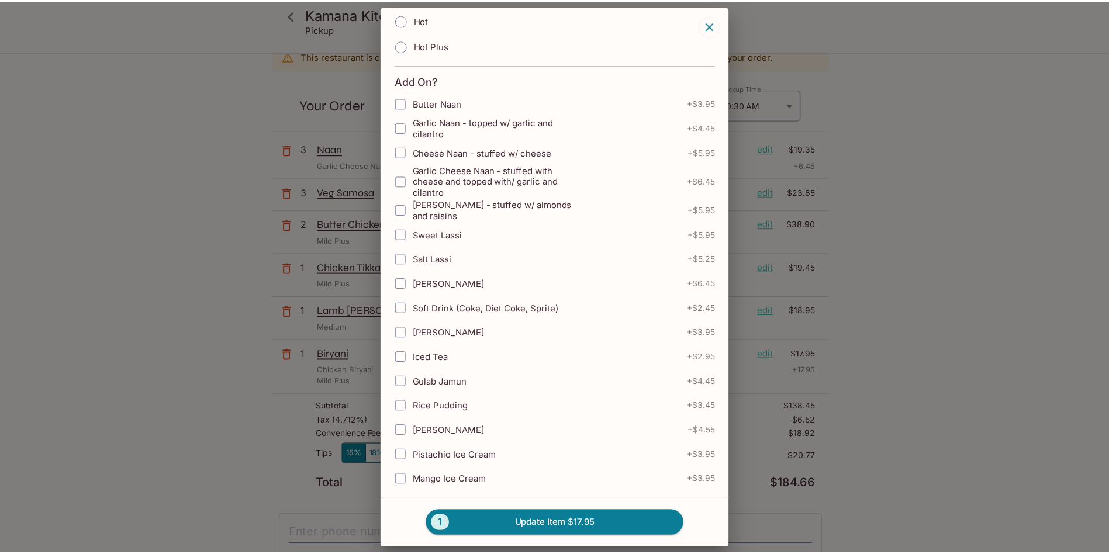
scroll to position [594, 0]
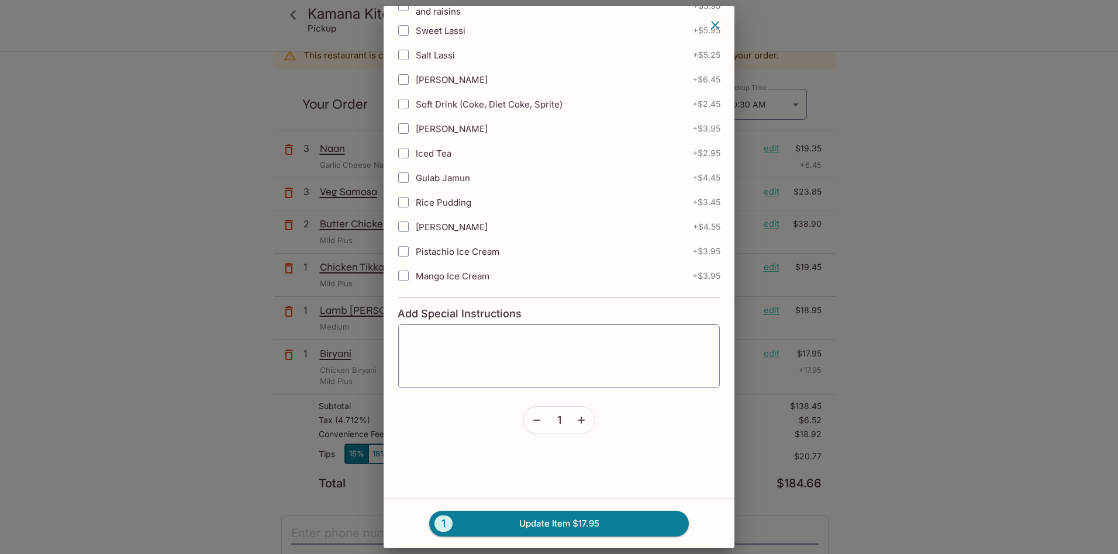
click at [581, 418] on icon "button" at bounding box center [581, 421] width 12 height 12
click at [561, 527] on button "2 Update Item $35.90" at bounding box center [559, 524] width 260 height 26
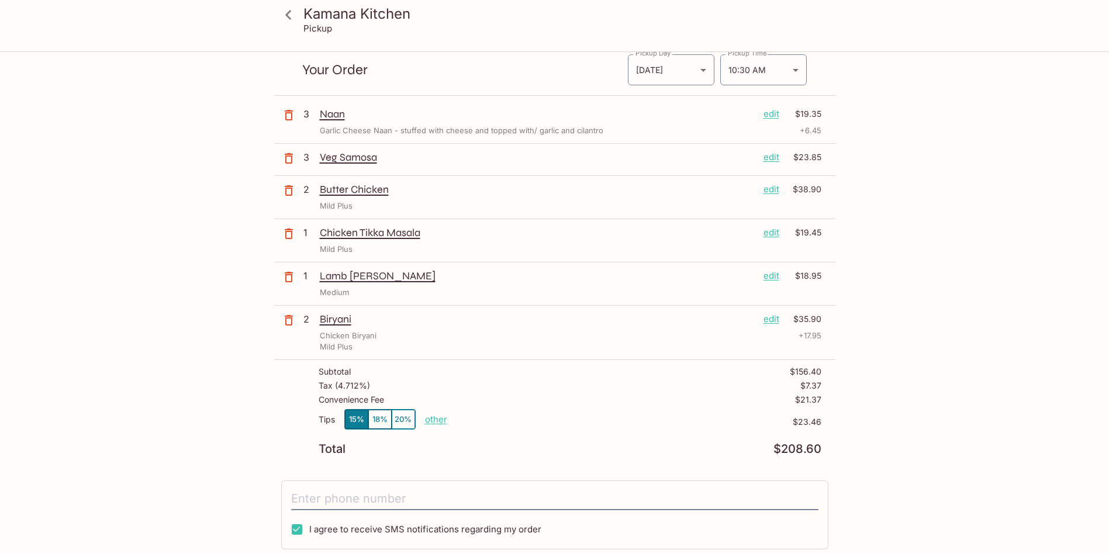
scroll to position [0, 0]
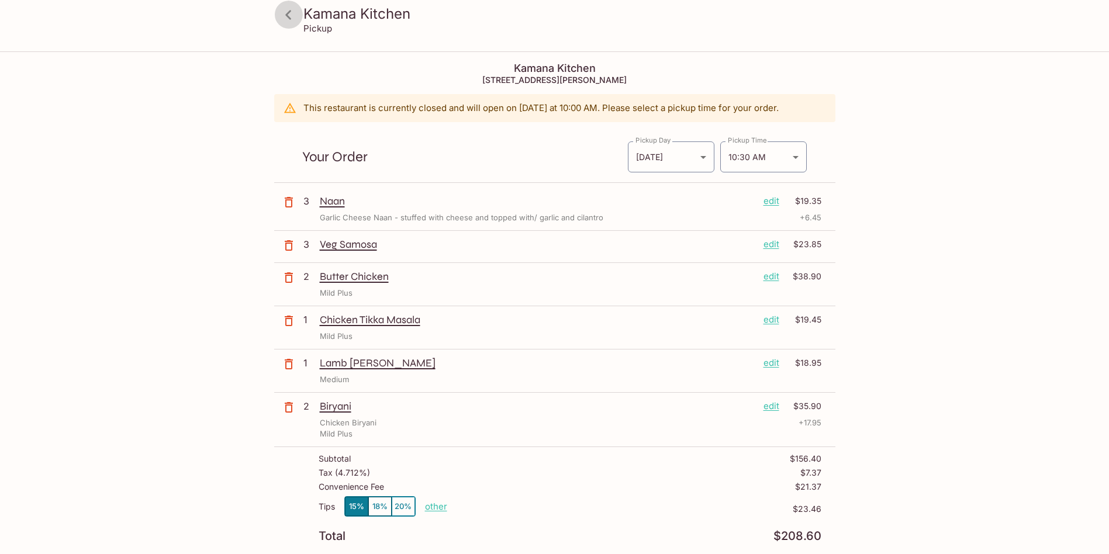
click at [288, 15] on icon at bounding box center [288, 15] width 20 height 20
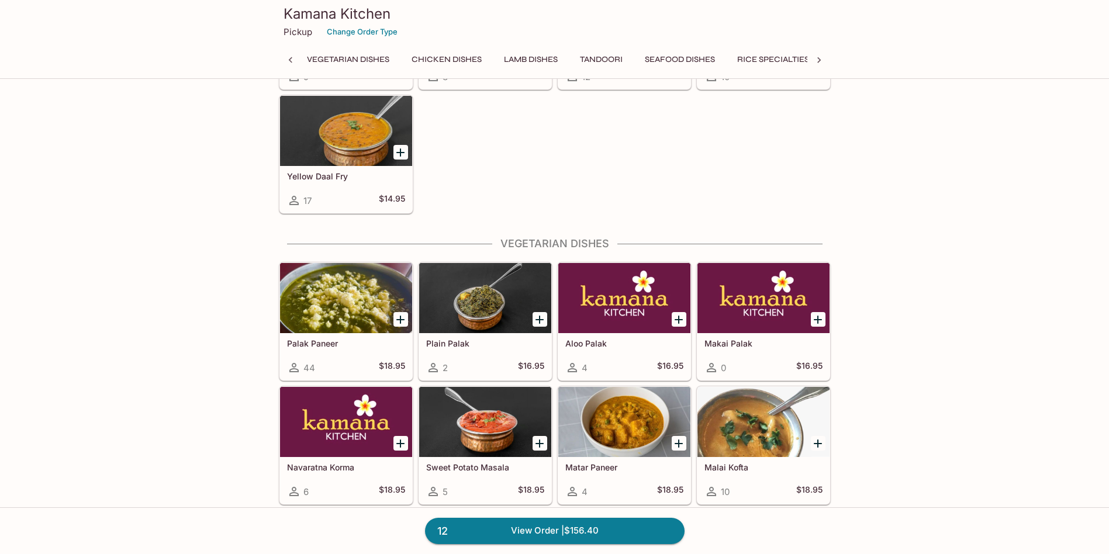
scroll to position [0, 204]
click at [350, 316] on div at bounding box center [346, 298] width 132 height 70
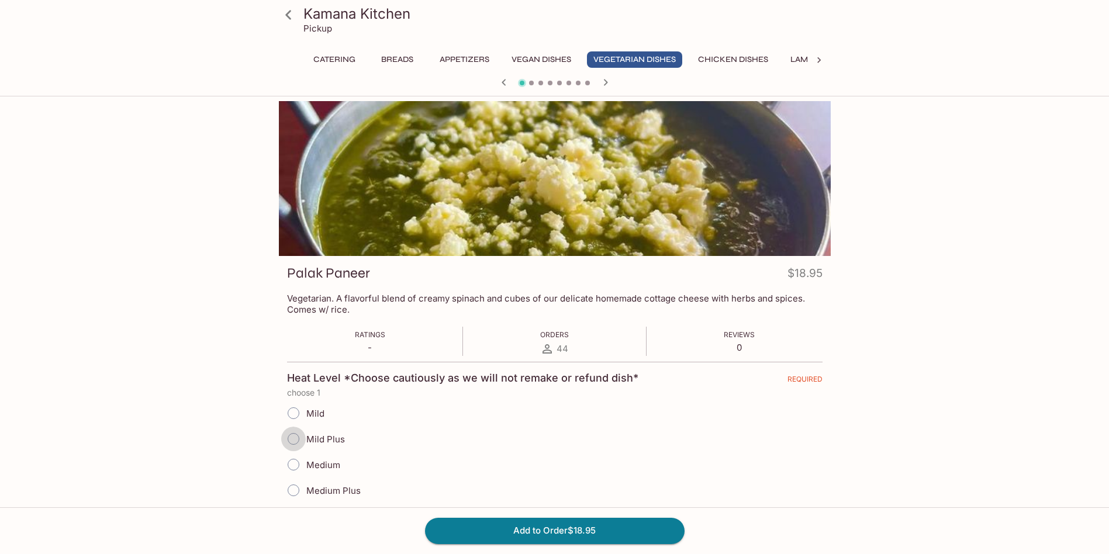
click at [294, 439] on input "Mild Plus" at bounding box center [293, 439] width 25 height 25
radio input "true"
click at [610, 534] on button "Add to Order $18.95" at bounding box center [555, 531] width 260 height 26
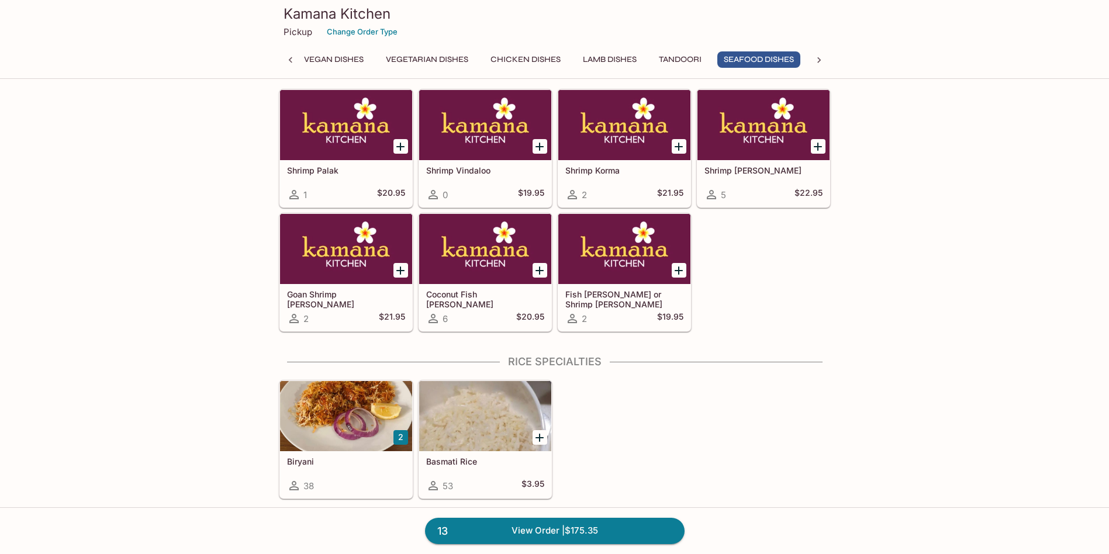
scroll to position [0, 208]
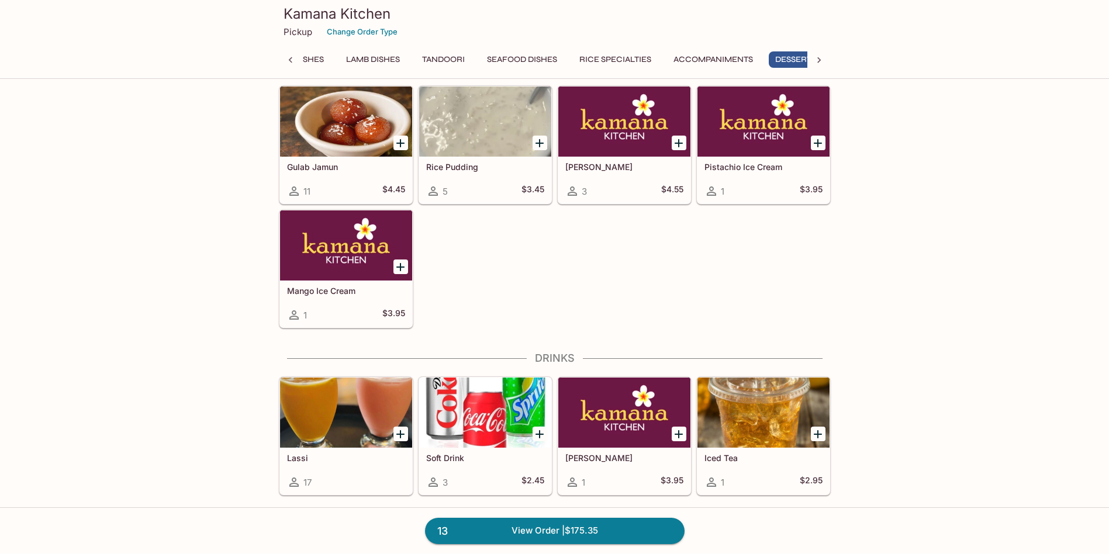
scroll to position [0, 469]
click at [554, 526] on link "13 View Order | $175.35" at bounding box center [555, 531] width 260 height 26
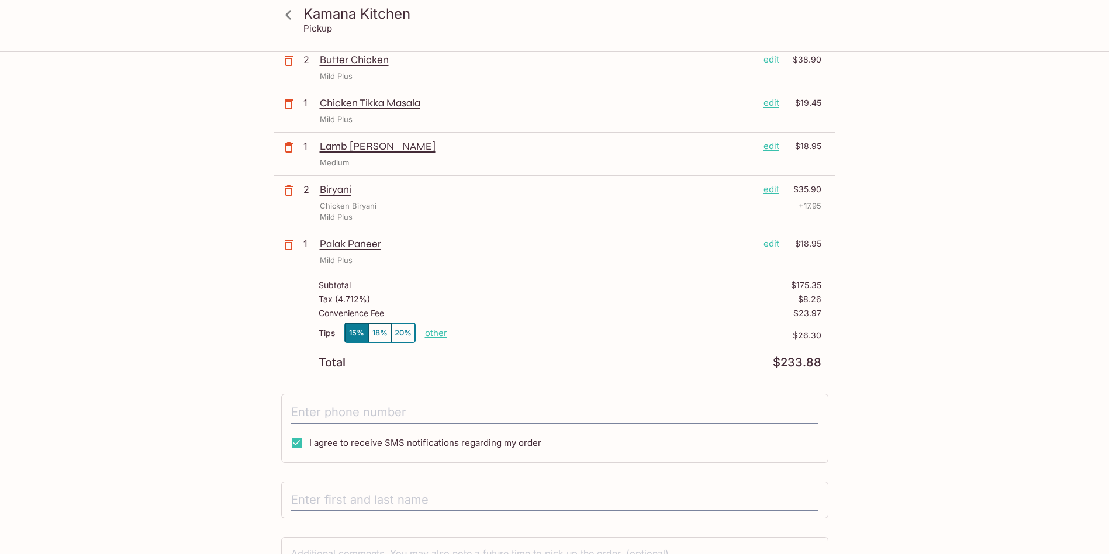
scroll to position [234, 0]
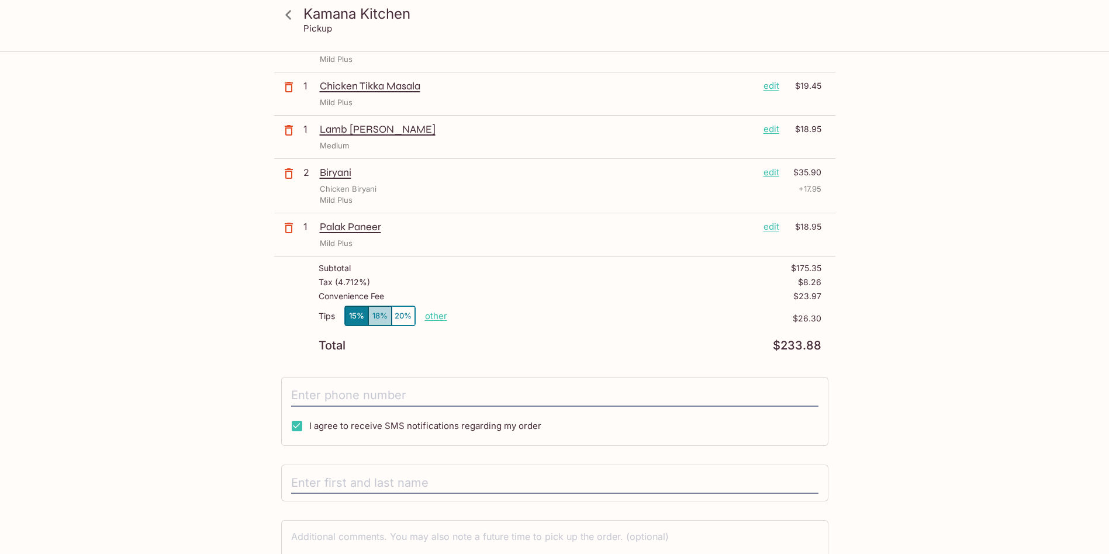
click at [377, 314] on button "18%" at bounding box center [379, 315] width 23 height 19
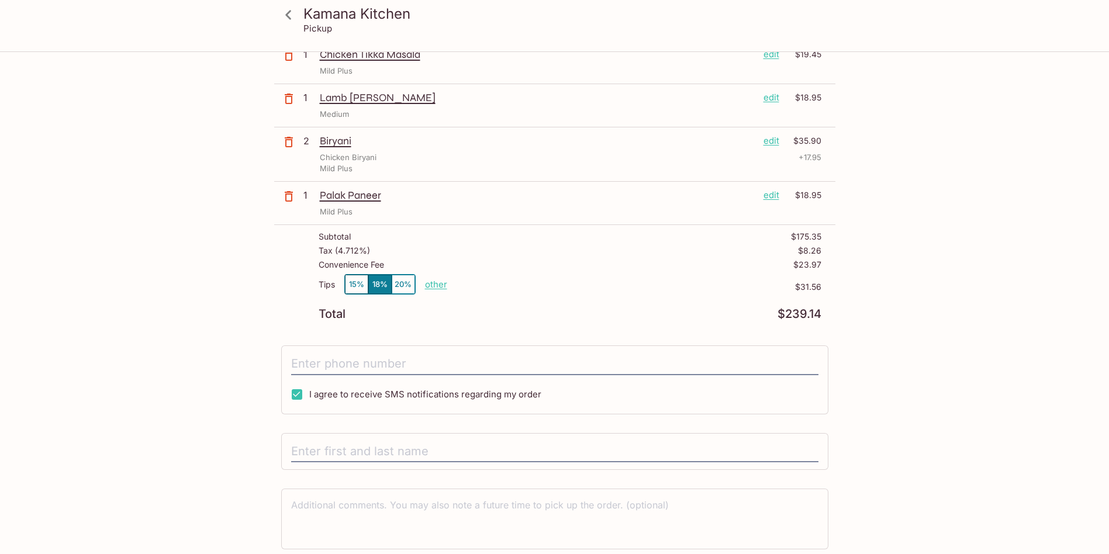
scroll to position [309, 0]
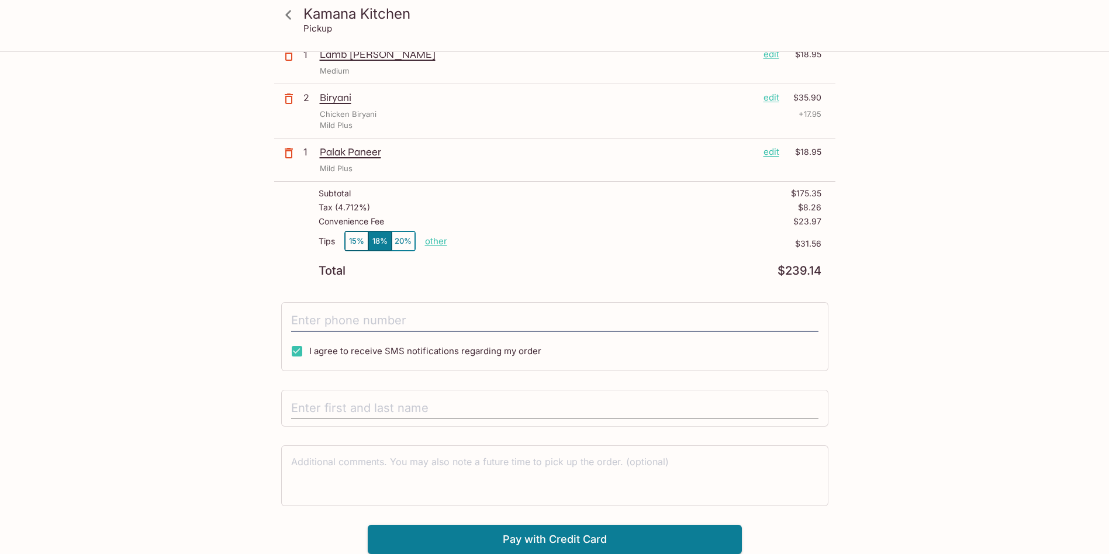
click at [350, 409] on input "text" at bounding box center [554, 409] width 527 height 22
type input "[PERSON_NAME]"
click at [546, 539] on button "Pay with Credit Card" at bounding box center [555, 539] width 374 height 29
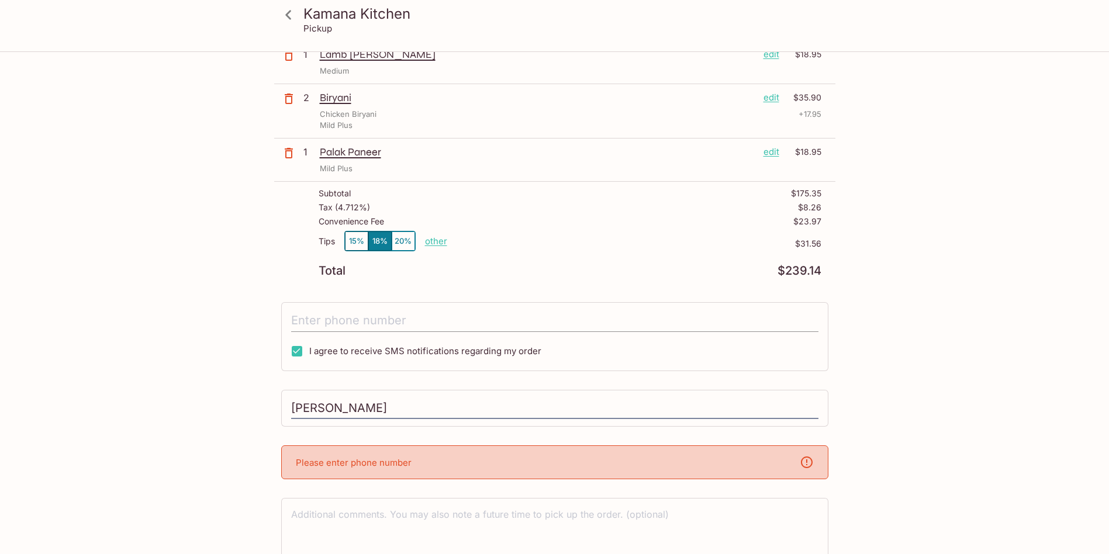
click at [406, 315] on input "tel" at bounding box center [554, 321] width 527 height 22
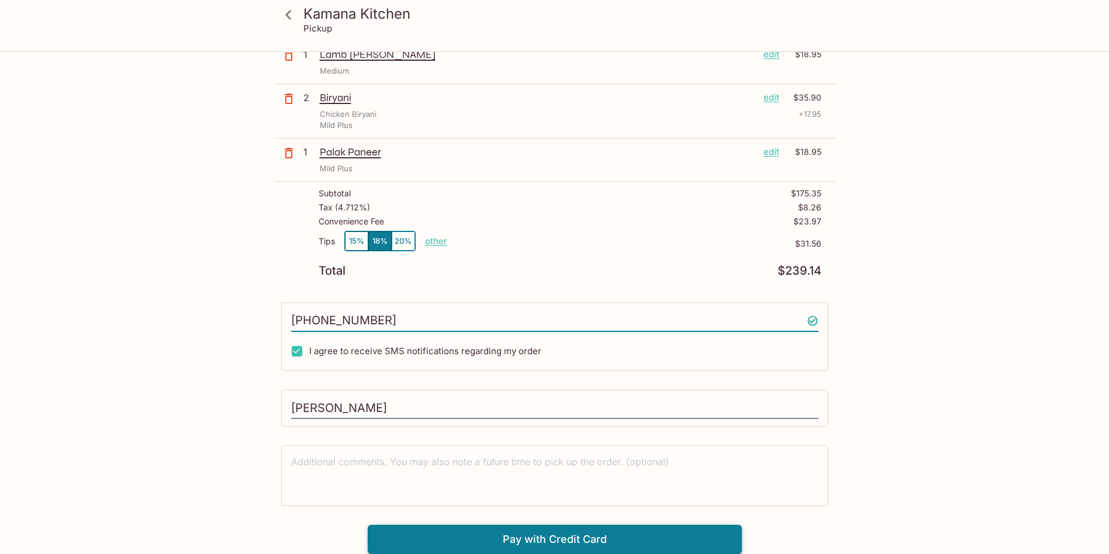
type input "[PHONE_NUMBER]"
click at [619, 543] on button "Pay with Credit Card" at bounding box center [555, 539] width 374 height 29
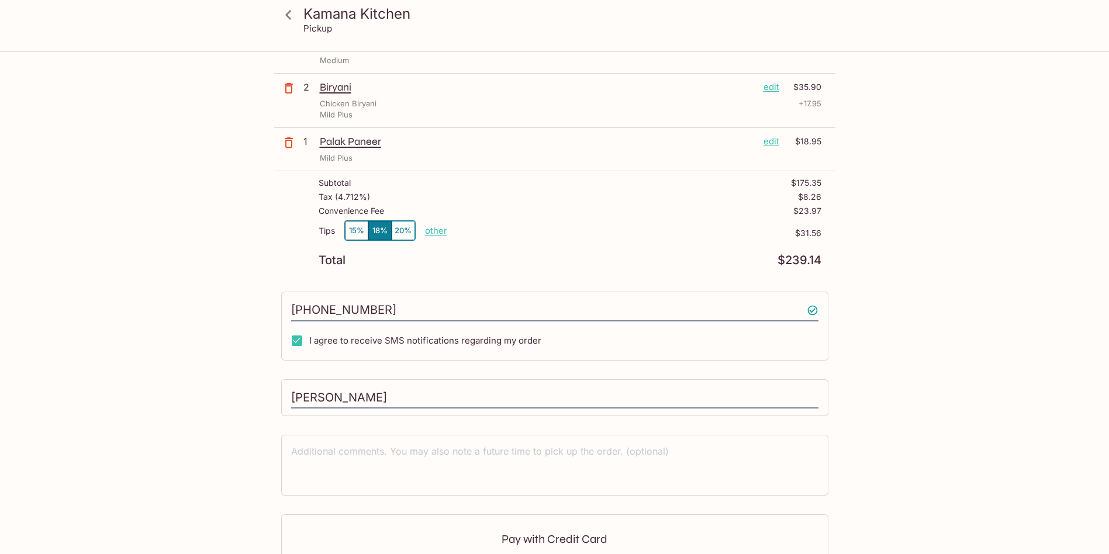
scroll to position [484, 0]
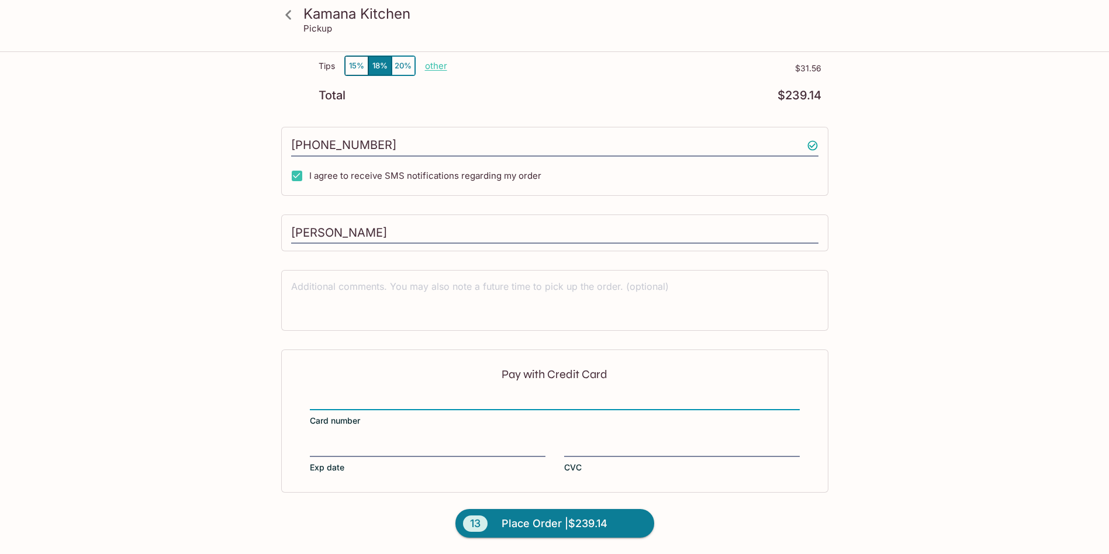
click at [390, 435] on div "Pay with Credit Card Card number Exp date CVC" at bounding box center [554, 421] width 547 height 143
click at [367, 442] on iframe at bounding box center [428, 448] width 236 height 13
click at [542, 527] on span "Place Order | $239.14" at bounding box center [555, 524] width 106 height 19
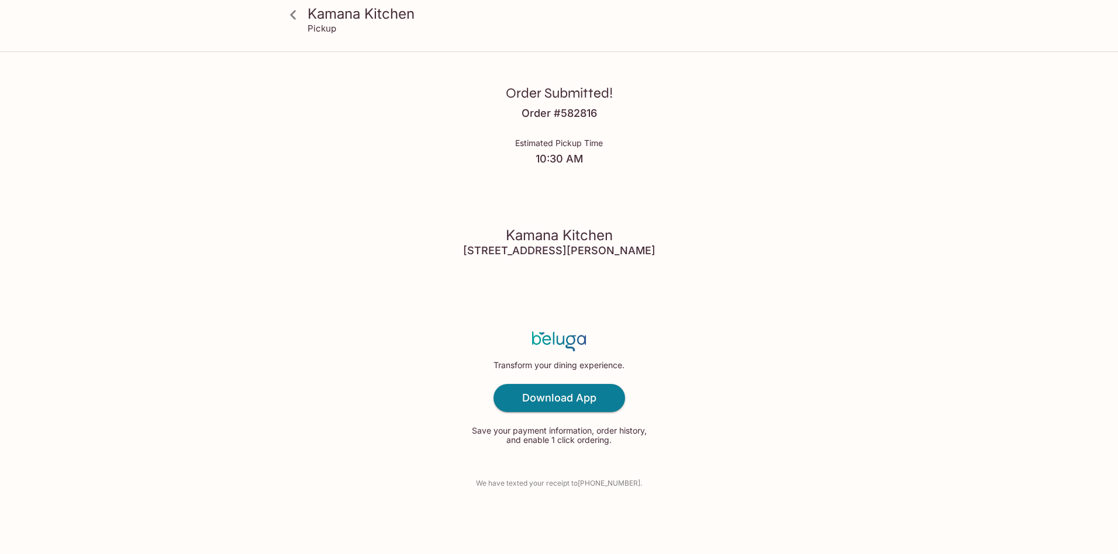
click at [94, 491] on div "Kamana Kitchen Pickup Order Submitted! Order # 582816 Estimated Pickup Time 10:…" at bounding box center [559, 277] width 1118 height 554
drag, startPoint x: 651, startPoint y: 251, endPoint x: 473, endPoint y: 257, distance: 177.9
click at [473, 257] on div "Order Submitted! Order # 582816 Estimated Pickup Time 10:30 AM Kamana Kitchen […" at bounding box center [559, 277] width 749 height 554
copy h4 "[STREET_ADDRESS][PERSON_NAME]"
